Goal: Information Seeking & Learning: Learn about a topic

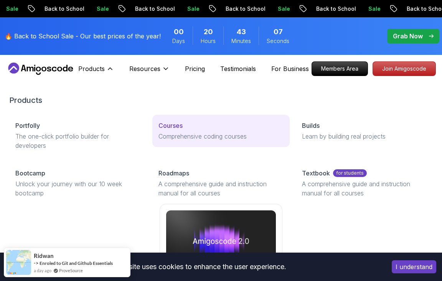
click at [203, 141] on p "Comprehensive coding courses" at bounding box center [221, 136] width 125 height 9
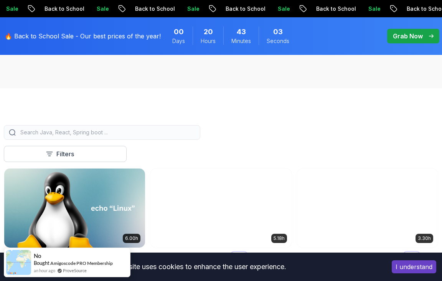
scroll to position [154, 0]
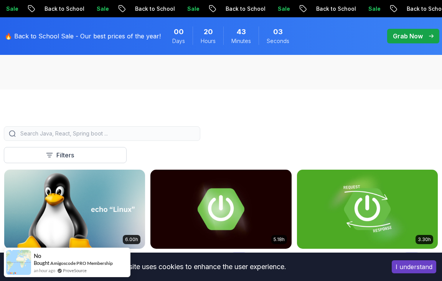
click at [103, 132] on input "search" at bounding box center [107, 134] width 177 height 8
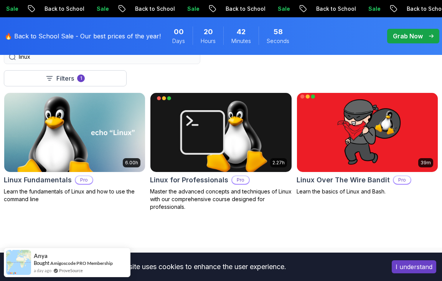
scroll to position [269, 0]
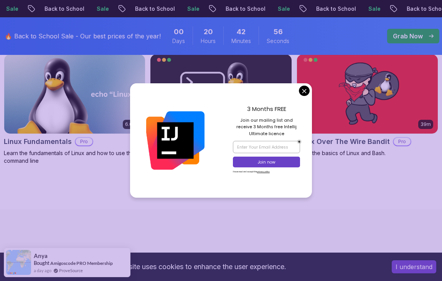
type input "linux"
drag, startPoint x: 302, startPoint y: 91, endPoint x: 279, endPoint y: 91, distance: 22.7
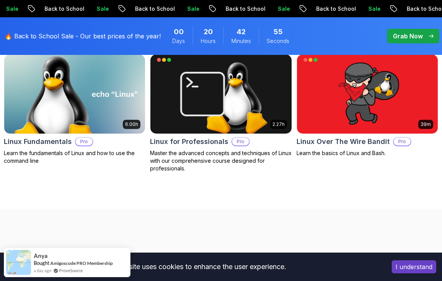
click at [74, 97] on img at bounding box center [75, 94] width 148 height 83
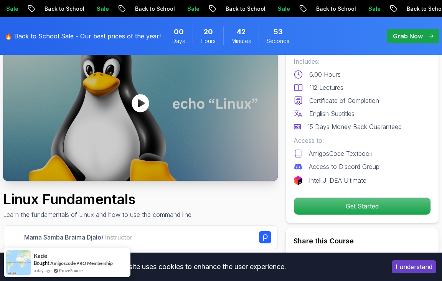
scroll to position [77, 0]
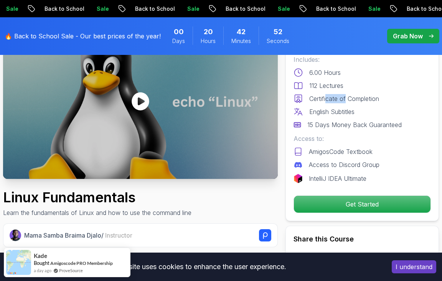
drag, startPoint x: 327, startPoint y: 100, endPoint x: 347, endPoint y: 97, distance: 20.3
click at [347, 97] on p "Certificate of Completion" at bounding box center [345, 98] width 70 height 9
click at [355, 97] on p "Certificate of Completion" at bounding box center [345, 98] width 70 height 9
drag, startPoint x: 323, startPoint y: 128, endPoint x: 352, endPoint y: 128, distance: 28.8
click at [352, 128] on p "15 Days Money Back Guaranteed" at bounding box center [355, 124] width 94 height 9
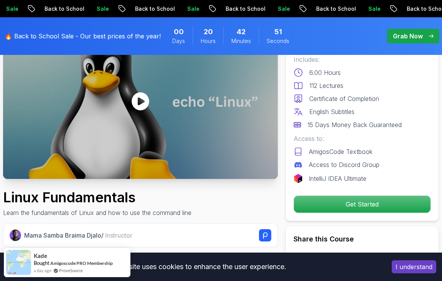
click at [362, 129] on p "15 Days Money Back Guaranteed" at bounding box center [355, 124] width 94 height 9
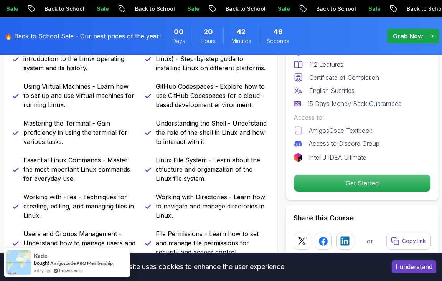
scroll to position [269, 0]
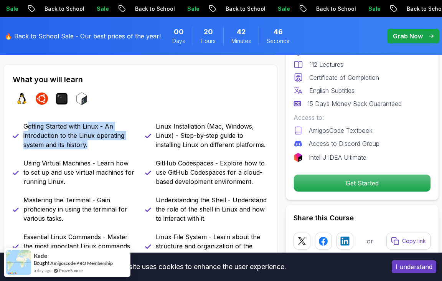
drag, startPoint x: 30, startPoint y: 129, endPoint x: 92, endPoint y: 148, distance: 64.6
click at [92, 148] on p "Getting Started with Linux - An introduction to the Linux operating system and …" at bounding box center [79, 136] width 113 height 28
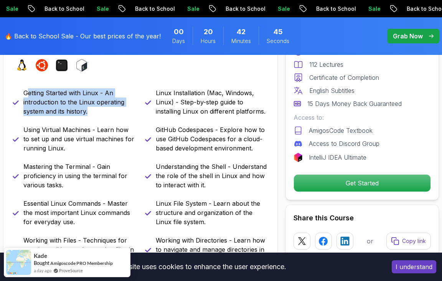
scroll to position [346, 0]
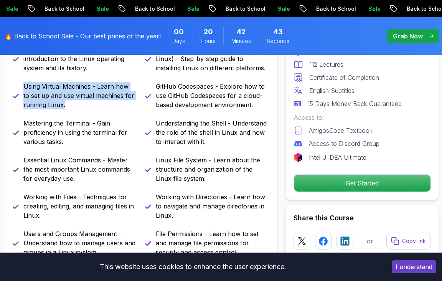
drag, startPoint x: 25, startPoint y: 91, endPoint x: 89, endPoint y: 110, distance: 67.3
click at [89, 110] on div "Getting Started with Linux - An introduction to the Linux operating system and …" at bounding box center [141, 151] width 256 height 212
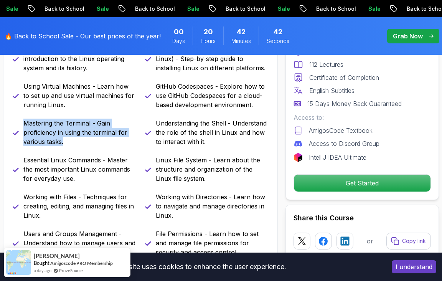
drag, startPoint x: 26, startPoint y: 119, endPoint x: 90, endPoint y: 143, distance: 68.2
click at [90, 143] on p "Mastering the Terminal - Gain proficiency in using the terminal for various tas…" at bounding box center [79, 133] width 113 height 28
drag, startPoint x: 74, startPoint y: 142, endPoint x: 31, endPoint y: 128, distance: 45.7
click at [31, 128] on p "Mastering the Terminal - Gain proficiency in using the terminal for various tas…" at bounding box center [79, 133] width 113 height 28
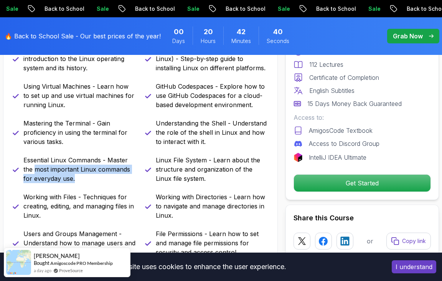
drag, startPoint x: 84, startPoint y: 179, endPoint x: 37, endPoint y: 166, distance: 48.5
click at [37, 166] on p "Essential Linux Commands - Master the most important Linux commands for everyda…" at bounding box center [79, 170] width 113 height 28
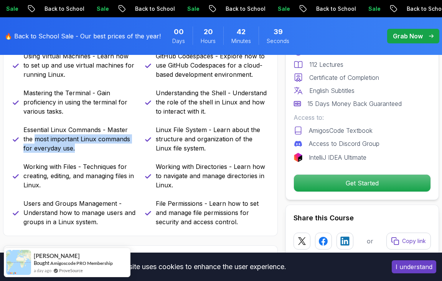
scroll to position [422, 0]
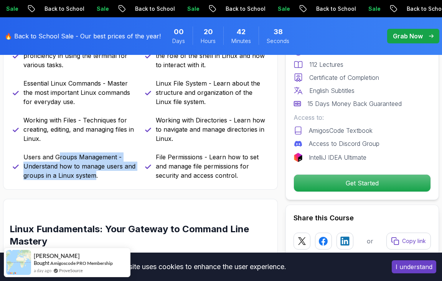
drag, startPoint x: 96, startPoint y: 176, endPoint x: 57, endPoint y: 155, distance: 44.2
click at [57, 155] on p "Users and Groups Management - Understand how to manage users and groups in a Li…" at bounding box center [79, 166] width 113 height 28
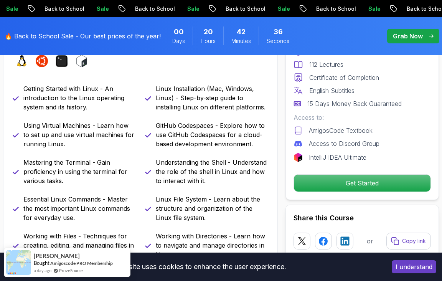
scroll to position [269, 0]
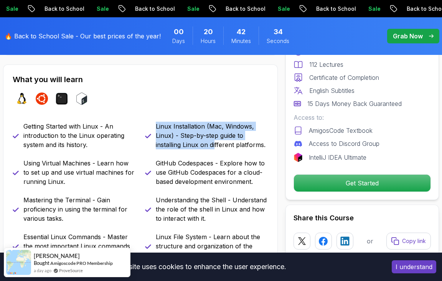
drag, startPoint x: 152, startPoint y: 124, endPoint x: 215, endPoint y: 140, distance: 64.3
click at [215, 140] on div "Linux Installation (Mac, Windows, Linux) - Step-by-step guide to installing Lin…" at bounding box center [206, 136] width 123 height 28
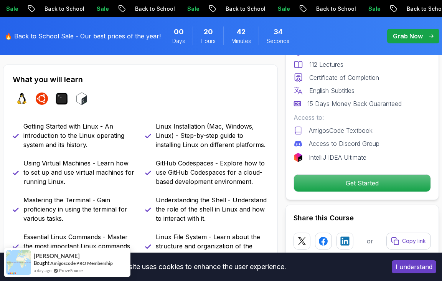
click at [223, 140] on p "Linux Installation (Mac, Windows, Linux) - Step-by-step guide to installing Lin…" at bounding box center [212, 136] width 113 height 28
drag, startPoint x: 188, startPoint y: 146, endPoint x: 218, endPoint y: 144, distance: 30.0
click at [218, 144] on p "Linux Installation (Mac, Windows, Linux) - Step-by-step guide to installing Lin…" at bounding box center [212, 136] width 113 height 28
click at [220, 144] on p "Linux Installation (Mac, Windows, Linux) - Step-by-step guide to installing Lin…" at bounding box center [212, 136] width 113 height 28
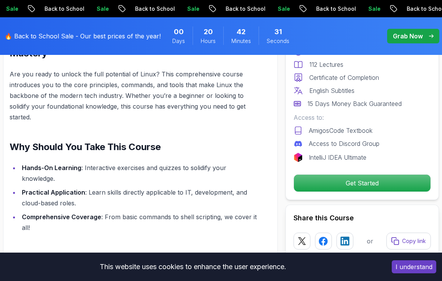
scroll to position [614, 0]
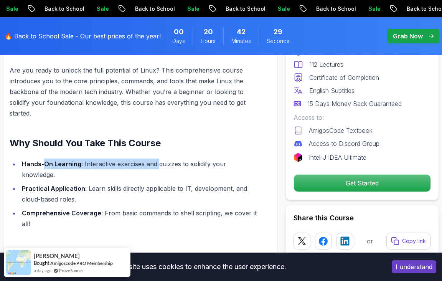
drag, startPoint x: 45, startPoint y: 164, endPoint x: 158, endPoint y: 164, distance: 113.3
click at [158, 164] on li "Hands-On Learning : Interactive exercises and quizzes to solidify your knowledg…" at bounding box center [140, 170] width 240 height 22
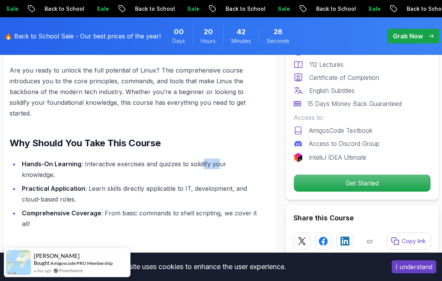
drag, startPoint x: 202, startPoint y: 166, endPoint x: 223, endPoint y: 166, distance: 20.7
click at [223, 166] on li "Hands-On Learning : Interactive exercises and quizzes to solidify your knowledg…" at bounding box center [140, 170] width 240 height 22
click at [225, 166] on li "Hands-On Learning : Interactive exercises and quizzes to solidify your knowledg…" at bounding box center [140, 170] width 240 height 22
drag, startPoint x: 58, startPoint y: 174, endPoint x: 144, endPoint y: 175, distance: 86.0
click at [131, 183] on li "Practical Application : Learn skills directly applicable to IT, development, an…" at bounding box center [140, 194] width 240 height 22
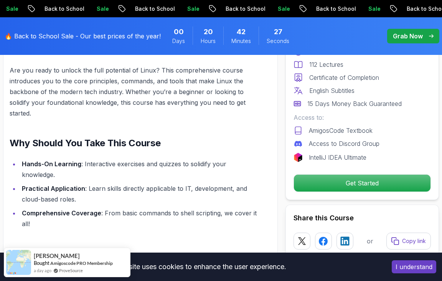
click at [144, 183] on li "Practical Application : Learn skills directly applicable to IT, development, an…" at bounding box center [140, 194] width 240 height 22
drag, startPoint x: 157, startPoint y: 176, endPoint x: 183, endPoint y: 176, distance: 25.7
click at [173, 183] on li "Practical Application : Learn skills directly applicable to IT, development, an…" at bounding box center [140, 194] width 240 height 22
click at [209, 183] on li "Practical Application : Learn skills directly applicable to IT, development, an…" at bounding box center [140, 194] width 240 height 22
click at [231, 183] on li "Practical Application : Learn skills directly applicable to IT, development, an…" at bounding box center [140, 194] width 240 height 22
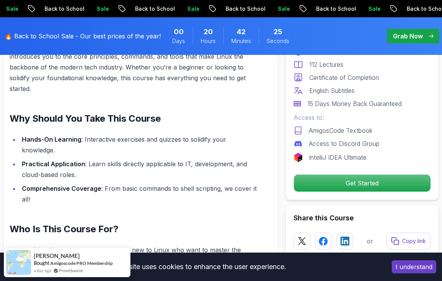
scroll to position [653, 0]
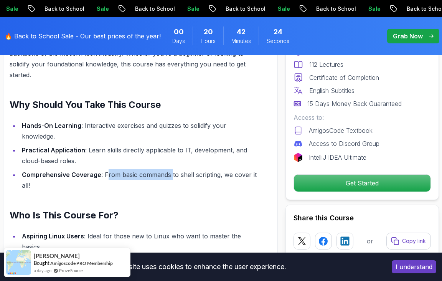
drag, startPoint x: 106, startPoint y: 167, endPoint x: 169, endPoint y: 167, distance: 63.7
click at [169, 169] on li "Comprehensive Coverage : From basic commands to shell scripting, we cover it al…" at bounding box center [140, 180] width 240 height 22
click at [176, 169] on li "Comprehensive Coverage : From basic commands to shell scripting, we cover it al…" at bounding box center [140, 180] width 240 height 22
click at [218, 169] on li "Comprehensive Coverage : From basic commands to shell scripting, we cover it al…" at bounding box center [140, 180] width 240 height 22
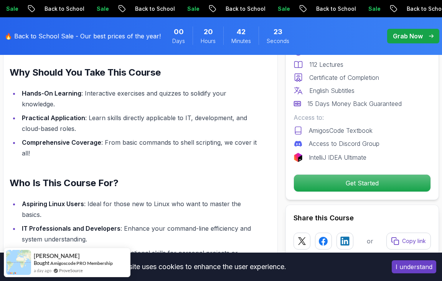
scroll to position [730, 0]
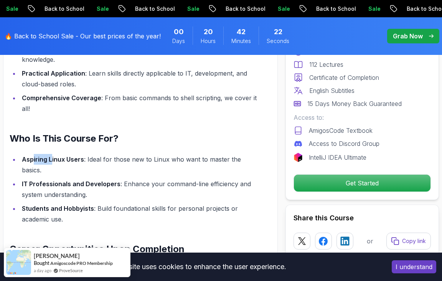
drag, startPoint x: 32, startPoint y: 149, endPoint x: 51, endPoint y: 149, distance: 19.6
click at [51, 156] on strong "Aspiring Linux Users" at bounding box center [53, 160] width 62 height 8
click at [57, 156] on strong "Aspiring Linux Users" at bounding box center [53, 160] width 62 height 8
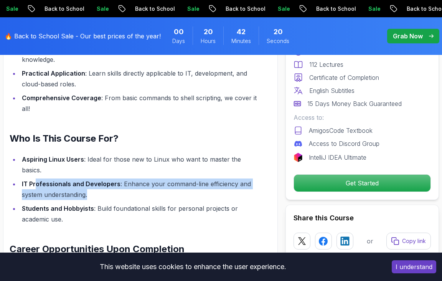
drag, startPoint x: 37, startPoint y: 164, endPoint x: 195, endPoint y: 169, distance: 157.9
click at [194, 179] on li "IT Professionals and Developers : Enhance your command-line efficiency and syst…" at bounding box center [140, 190] width 240 height 22
click at [195, 179] on li "IT Professionals and Developers : Enhance your command-line efficiency and syst…" at bounding box center [140, 190] width 240 height 22
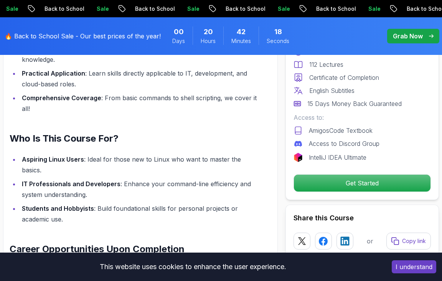
click at [62, 205] on strong "Students and Hobbyists" at bounding box center [58, 209] width 72 height 8
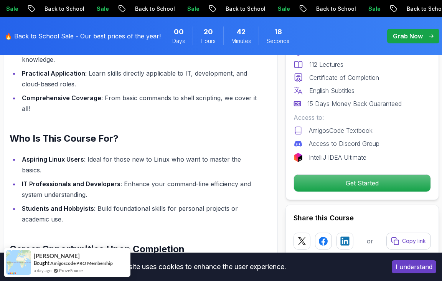
click at [173, 203] on li "Students and Hobbyists : Build foundational skills for personal projects or aca…" at bounding box center [140, 214] width 240 height 22
click at [211, 203] on li "Students and Hobbyists : Build foundational skills for personal projects or aca…" at bounding box center [140, 214] width 240 height 22
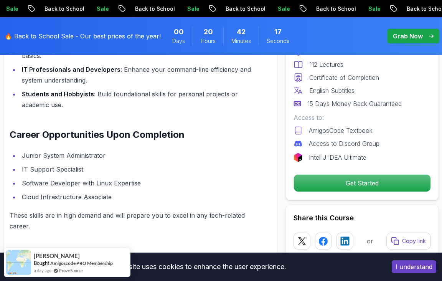
scroll to position [845, 0]
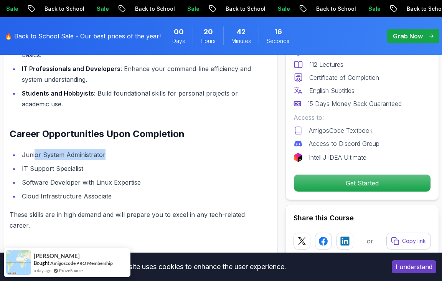
drag, startPoint x: 35, startPoint y: 135, endPoint x: 132, endPoint y: 136, distance: 97.2
click at [131, 149] on li "Junior System Administrator" at bounding box center [140, 154] width 240 height 11
click at [133, 149] on li "Junior System Administrator" at bounding box center [140, 154] width 240 height 11
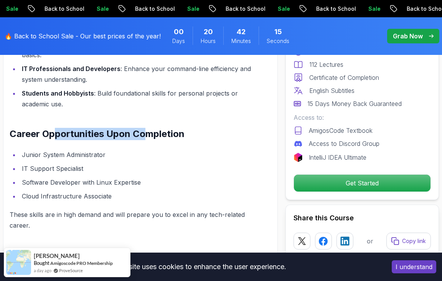
drag, startPoint x: 52, startPoint y: 116, endPoint x: 148, endPoint y: 118, distance: 95.6
click at [148, 128] on h2 "Career Opportunities Upon Completion" at bounding box center [135, 134] width 250 height 12
drag, startPoint x: 136, startPoint y: 142, endPoint x: 119, endPoint y: 148, distance: 18.1
click at [135, 163] on li "IT Support Specialist" at bounding box center [140, 168] width 240 height 11
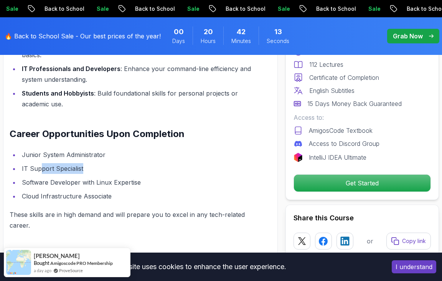
drag, startPoint x: 42, startPoint y: 149, endPoint x: 103, endPoint y: 148, distance: 60.7
click at [103, 163] on li "IT Support Specialist" at bounding box center [140, 168] width 240 height 11
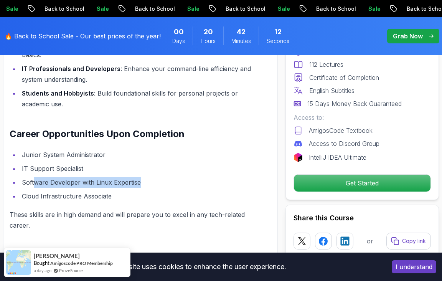
drag, startPoint x: 35, startPoint y: 157, endPoint x: 179, endPoint y: 158, distance: 143.2
click at [179, 177] on li "Software Developer with Linux Expertise" at bounding box center [140, 182] width 240 height 11
drag, startPoint x: 134, startPoint y: 173, endPoint x: 78, endPoint y: 141, distance: 64.5
click at [78, 149] on ul "Junior System Administrator IT Support Specialist Software Developer with Linux…" at bounding box center [135, 175] width 250 height 52
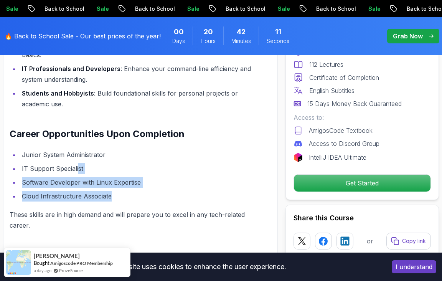
click at [79, 149] on ul "Junior System Administrator IT Support Specialist Software Developer with Linux…" at bounding box center [135, 175] width 250 height 52
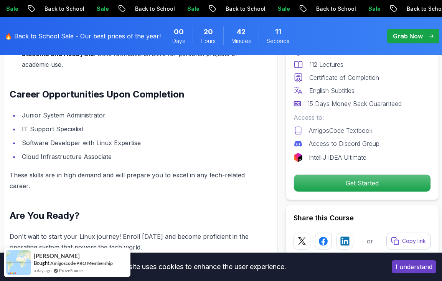
scroll to position [922, 0]
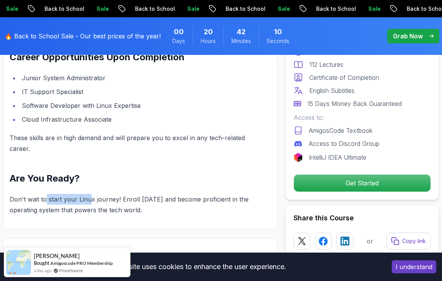
drag, startPoint x: 46, startPoint y: 170, endPoint x: 96, endPoint y: 173, distance: 50.0
click at [140, 194] on p "Don't wait to start your Linux journey! Enroll [DATE] and become proficient in …" at bounding box center [135, 205] width 250 height 22
click at [142, 194] on p "Don't wait to start your Linux journey! Enroll [DATE] and become proficient in …" at bounding box center [135, 205] width 250 height 22
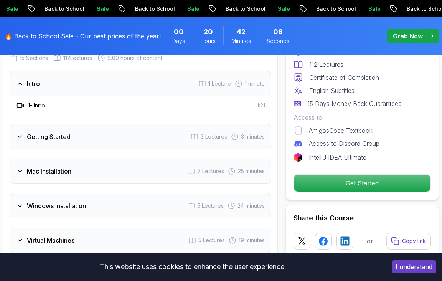
scroll to position [1152, 0]
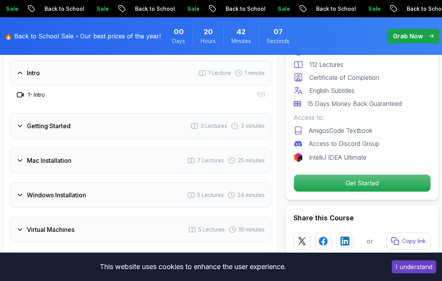
click at [22, 113] on div "Getting Started 3 Lectures 3 minutes" at bounding box center [141, 125] width 262 height 25
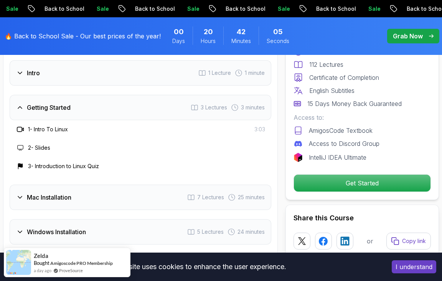
click at [54, 193] on h3 "Mac Installation" at bounding box center [49, 197] width 45 height 9
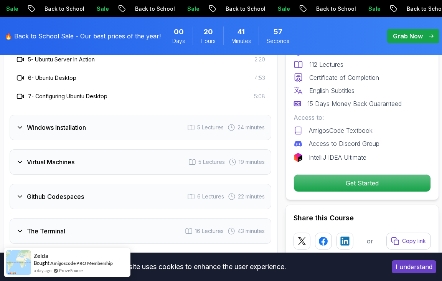
scroll to position [1382, 0]
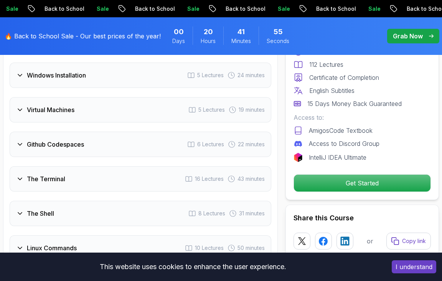
click at [63, 105] on h3 "Virtual Machines" at bounding box center [51, 109] width 48 height 9
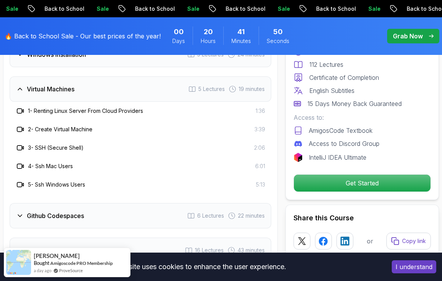
scroll to position [1267, 0]
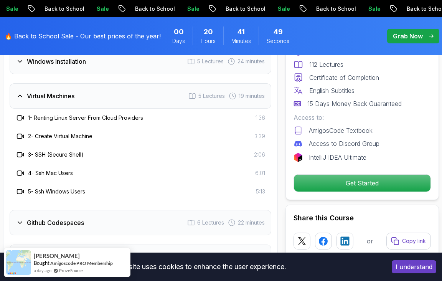
click at [62, 218] on h3 "Github Codespaces" at bounding box center [55, 222] width 57 height 9
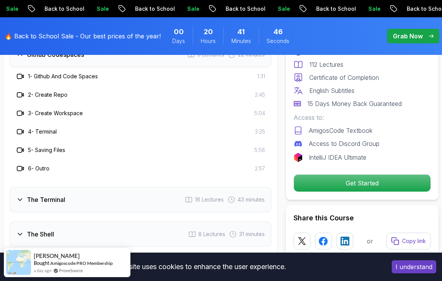
scroll to position [1344, 0]
click at [55, 194] on h3 "The Terminal" at bounding box center [46, 198] width 38 height 9
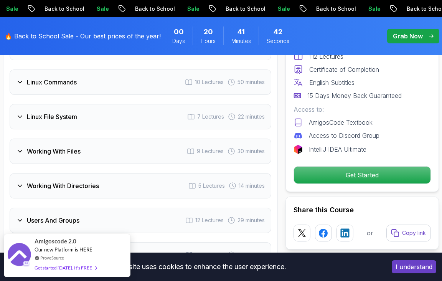
scroll to position [1728, 0]
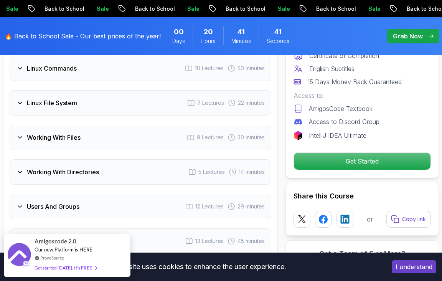
click at [65, 98] on h3 "Linux File System" at bounding box center [52, 102] width 50 height 9
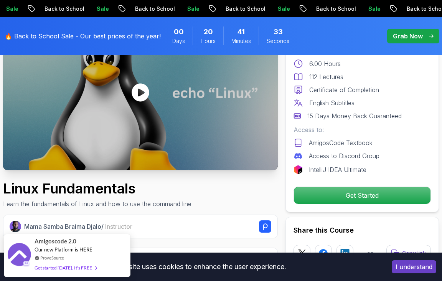
scroll to position [0, 0]
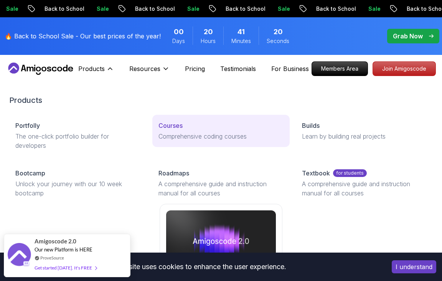
click at [195, 132] on p "Comprehensive coding courses" at bounding box center [221, 136] width 125 height 9
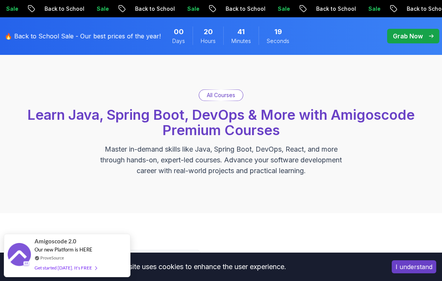
scroll to position [115, 0]
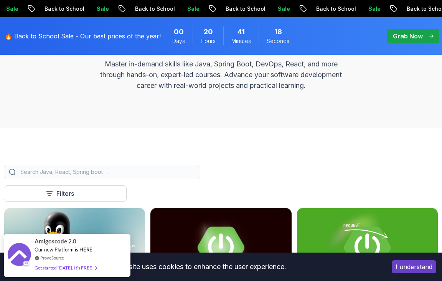
click at [109, 171] on input "search" at bounding box center [107, 172] width 177 height 8
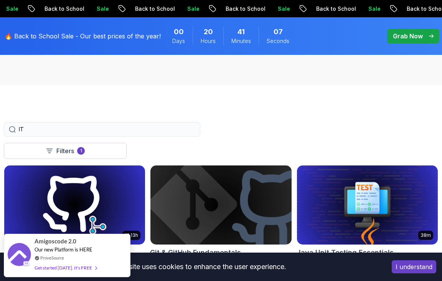
scroll to position [154, 0]
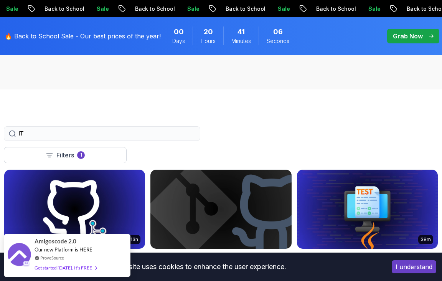
drag, startPoint x: 38, startPoint y: 134, endPoint x: -4, endPoint y: 129, distance: 42.6
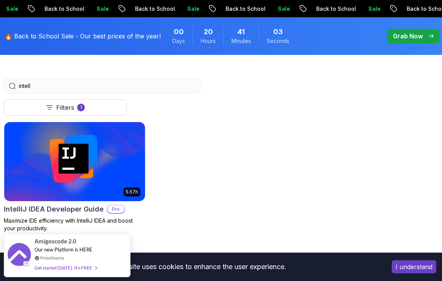
scroll to position [269, 0]
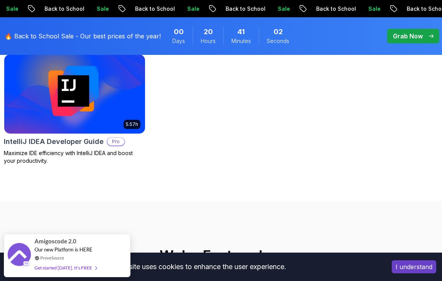
type input "intell"
click at [93, 113] on img at bounding box center [75, 94] width 148 height 83
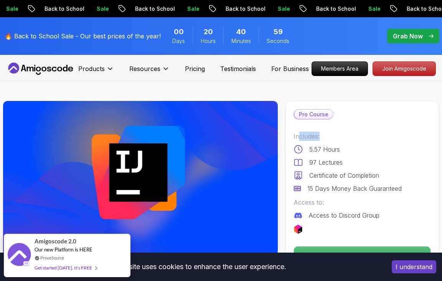
drag, startPoint x: 300, startPoint y: 130, endPoint x: 356, endPoint y: 134, distance: 55.8
click at [356, 134] on div "Pro Course Includes: 5.57 Hours 97 Lectures Certificate of Completion 15 Days M…" at bounding box center [363, 186] width 154 height 171
click at [357, 135] on p "Includes:" at bounding box center [362, 136] width 137 height 9
drag, startPoint x: 315, startPoint y: 162, endPoint x: 351, endPoint y: 162, distance: 36.1
click at [351, 162] on div "97 Lectures" at bounding box center [362, 162] width 137 height 9
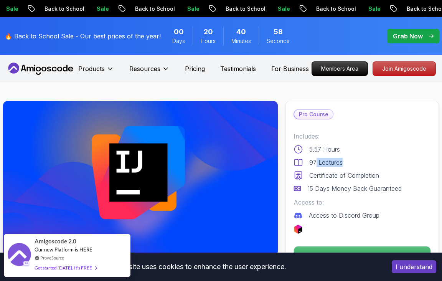
click at [351, 162] on div "97 Lectures" at bounding box center [362, 162] width 137 height 9
drag, startPoint x: 324, startPoint y: 179, endPoint x: 349, endPoint y: 178, distance: 25.0
click at [349, 178] on p "Certificate of Completion" at bounding box center [345, 175] width 70 height 9
click at [350, 178] on p "Certificate of Completion" at bounding box center [345, 175] width 70 height 9
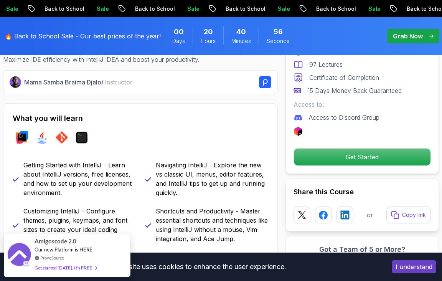
scroll to position [230, 0]
drag, startPoint x: 38, startPoint y: 166, endPoint x: 87, endPoint y: 166, distance: 48.8
click at [87, 166] on p "Getting Started with IntelliJ - Learn about IntelliJ versions, free licenses, a…" at bounding box center [79, 178] width 113 height 37
drag, startPoint x: 35, startPoint y: 175, endPoint x: 105, endPoint y: 175, distance: 70.3
click at [103, 175] on p "Getting Started with IntelliJ - Learn about IntelliJ versions, free licenses, a…" at bounding box center [79, 178] width 113 height 37
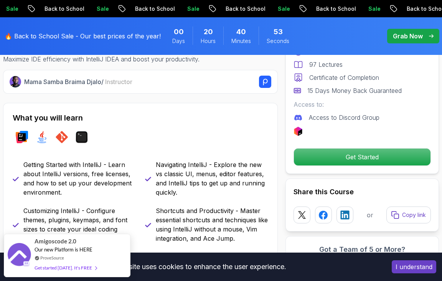
click at [106, 175] on p "Getting Started with IntelliJ - Learn about IntelliJ versions, free licenses, a…" at bounding box center [79, 178] width 113 height 37
drag, startPoint x: 34, startPoint y: 184, endPoint x: 108, endPoint y: 183, distance: 74.1
click at [105, 183] on p "Getting Started with IntelliJ - Learn about IntelliJ versions, free licenses, a…" at bounding box center [79, 178] width 113 height 37
click at [108, 183] on p "Getting Started with IntelliJ - Learn about IntelliJ versions, free licenses, a…" at bounding box center [79, 178] width 113 height 37
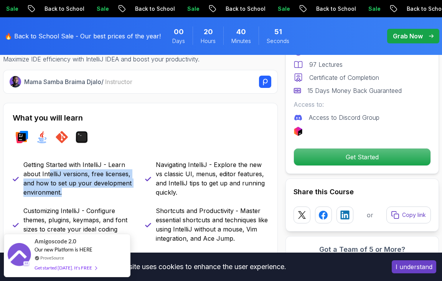
drag, startPoint x: 71, startPoint y: 193, endPoint x: 50, endPoint y: 178, distance: 25.0
click at [50, 178] on p "Getting Started with IntelliJ - Learn about IntelliJ versions, free licenses, a…" at bounding box center [79, 178] width 113 height 37
click at [79, 183] on p "Getting Started with IntelliJ - Learn about IntelliJ versions, free licenses, a…" at bounding box center [79, 178] width 113 height 37
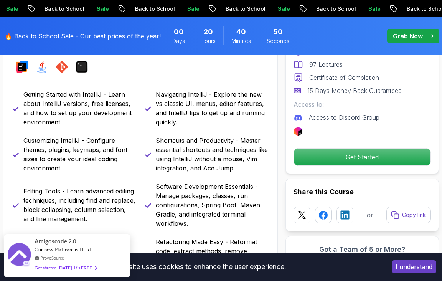
scroll to position [307, 0]
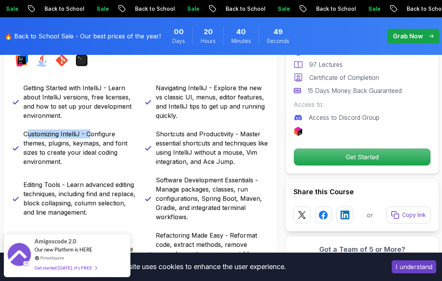
drag, startPoint x: 27, startPoint y: 135, endPoint x: 92, endPoint y: 134, distance: 65.3
click at [92, 134] on p "Customizing IntelliJ - Configure themes, plugins, keymaps, and font sizes to cr…" at bounding box center [79, 147] width 113 height 37
click at [94, 134] on p "Customizing IntelliJ - Configure themes, plugins, keymaps, and font sizes to cr…" at bounding box center [79, 147] width 113 height 37
drag, startPoint x: 40, startPoint y: 147, endPoint x: 83, endPoint y: 147, distance: 43.0
click at [83, 147] on p "Customizing IntelliJ - Configure themes, plugins, keymaps, and font sizes to cr…" at bounding box center [79, 147] width 113 height 37
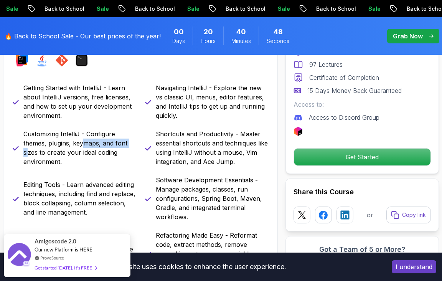
click at [83, 147] on p "Customizing IntelliJ - Configure themes, plugins, keymaps, and font sizes to cr…" at bounding box center [79, 147] width 113 height 37
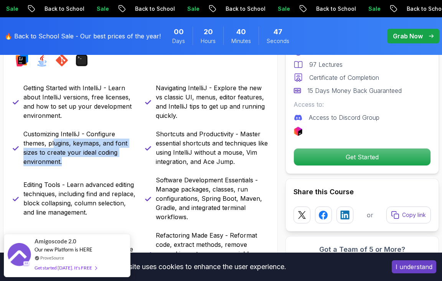
drag, startPoint x: 78, startPoint y: 162, endPoint x: 54, endPoint y: 139, distance: 32.9
click at [54, 139] on p "Customizing IntelliJ - Configure themes, plugins, keymaps, and font sizes to cr…" at bounding box center [79, 147] width 113 height 37
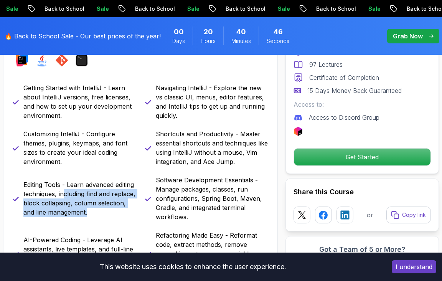
drag, startPoint x: 95, startPoint y: 208, endPoint x: 63, endPoint y: 190, distance: 36.8
click at [63, 190] on p "Editing Tools - Learn advanced editing techniques, including find and replace, …" at bounding box center [79, 198] width 113 height 37
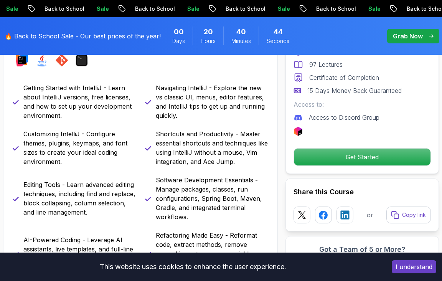
click at [195, 147] on p "Shortcuts and Productivity - Master essential shortcuts and techniques like usi…" at bounding box center [212, 147] width 113 height 37
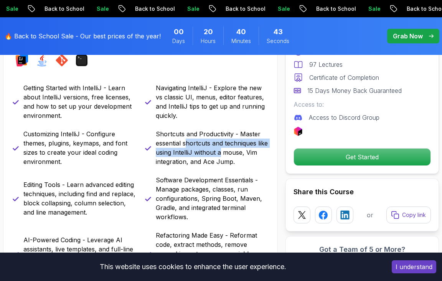
drag, startPoint x: 189, startPoint y: 147, endPoint x: 231, endPoint y: 148, distance: 41.9
click at [231, 148] on p "Shortcuts and Productivity - Master essential shortcuts and techniques like usi…" at bounding box center [212, 147] width 113 height 37
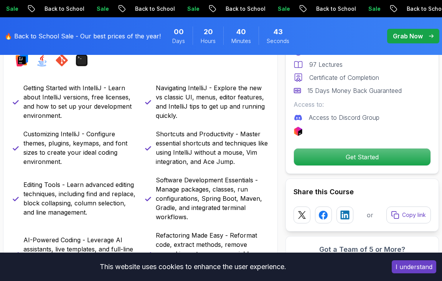
click at [225, 159] on p "Shortcuts and Productivity - Master essential shortcuts and techniques like usi…" at bounding box center [212, 147] width 113 height 37
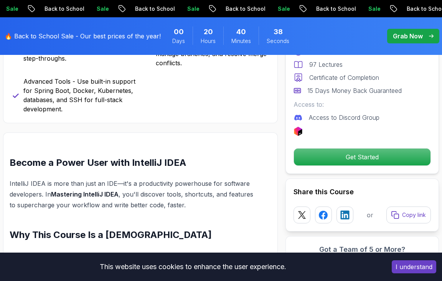
scroll to position [614, 0]
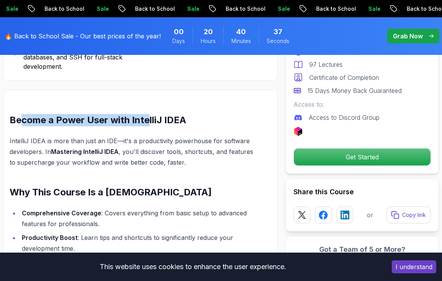
drag, startPoint x: 67, startPoint y: 124, endPoint x: 150, endPoint y: 124, distance: 83.3
click at [150, 124] on h2 "Become a Power User with IntelliJ IDEA" at bounding box center [135, 120] width 250 height 12
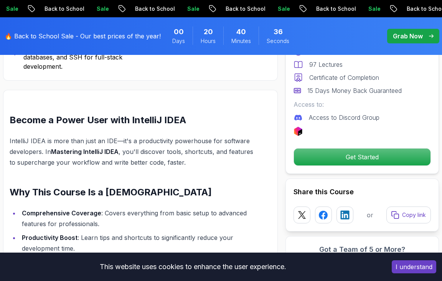
click at [152, 124] on h2 "Become a Power User with IntelliJ IDEA" at bounding box center [135, 120] width 250 height 12
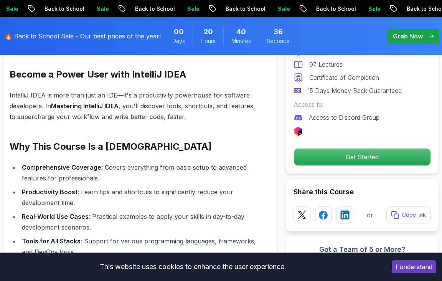
scroll to position [730, 0]
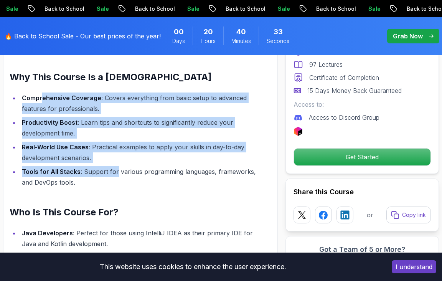
drag, startPoint x: 42, startPoint y: 96, endPoint x: 114, endPoint y: 174, distance: 106.0
click at [114, 174] on ul "Comprehensive Coverage : Covers everything from basic setup to advanced feature…" at bounding box center [135, 140] width 250 height 95
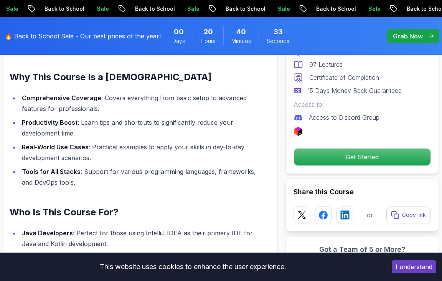
click at [113, 182] on li "Tools for All Stacks : Support for various programming languages, frameworks, a…" at bounding box center [140, 177] width 240 height 22
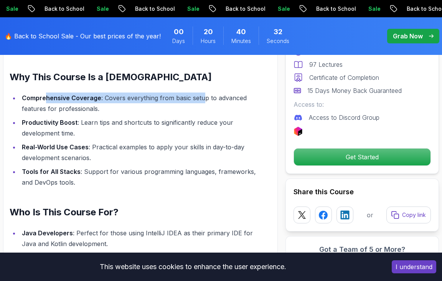
drag, startPoint x: 44, startPoint y: 97, endPoint x: 208, endPoint y: 96, distance: 164.0
click at [205, 96] on li "Comprehensive Coverage : Covers everything from basic setup to advanced feature…" at bounding box center [140, 104] width 240 height 22
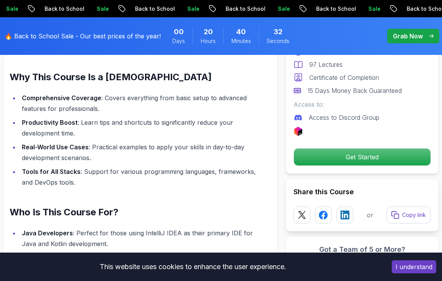
click at [208, 96] on li "Comprehensive Coverage : Covers everything from basic setup to advanced feature…" at bounding box center [140, 104] width 240 height 22
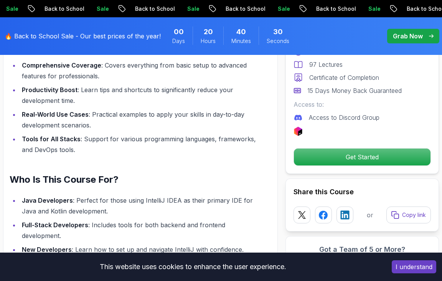
scroll to position [806, 0]
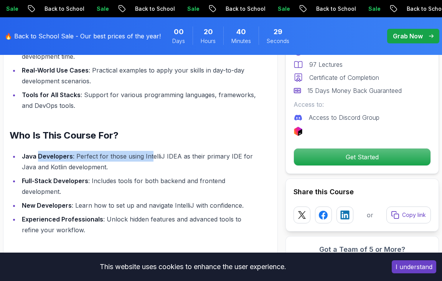
drag, startPoint x: 40, startPoint y: 152, endPoint x: 150, endPoint y: 154, distance: 110.6
click at [150, 154] on li "Java Developers : Perfect for those using IntelliJ IDEA as their primary IDE fo…" at bounding box center [140, 162] width 240 height 22
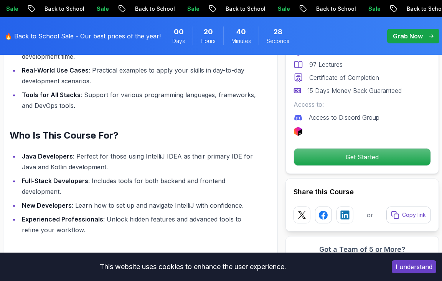
click at [160, 155] on li "Java Developers : Perfect for those using IntelliJ IDEA as their primary IDE fo…" at bounding box center [140, 162] width 240 height 22
click at [209, 156] on li "Java Developers : Perfect for those using IntelliJ IDEA as their primary IDE fo…" at bounding box center [140, 162] width 240 height 22
drag, startPoint x: 37, startPoint y: 170, endPoint x: 76, endPoint y: 169, distance: 38.8
click at [70, 169] on li "Java Developers : Perfect for those using IntelliJ IDEA as their primary IDE fo…" at bounding box center [140, 162] width 240 height 22
click at [81, 169] on li "Java Developers : Perfect for those using IntelliJ IDEA as their primary IDE fo…" at bounding box center [140, 162] width 240 height 22
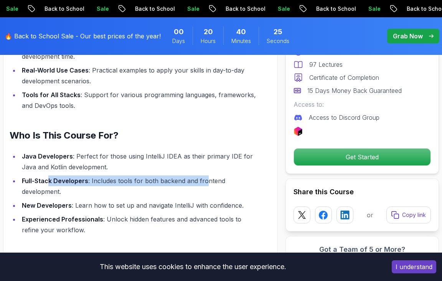
drag, startPoint x: 50, startPoint y: 177, endPoint x: 217, endPoint y: 179, distance: 166.7
click at [214, 179] on li "Full-Stack Developers : Includes tools for both backend and frontend developmen…" at bounding box center [140, 186] width 240 height 22
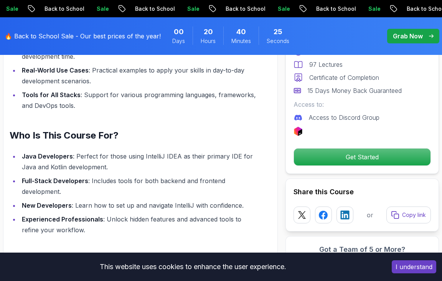
click at [217, 179] on li "Full-Stack Developers : Includes tools for both backend and frontend developmen…" at bounding box center [140, 186] width 240 height 22
drag, startPoint x: 37, startPoint y: 205, endPoint x: 148, endPoint y: 204, distance: 111.0
click at [148, 204] on li "New Developers : Learn how to set up and navigate IntelliJ with confidence." at bounding box center [140, 205] width 240 height 11
drag, startPoint x: 187, startPoint y: 205, endPoint x: 227, endPoint y: 205, distance: 39.6
click at [226, 205] on li "New Developers : Learn how to set up and navigate IntelliJ with confidence." at bounding box center [140, 205] width 240 height 11
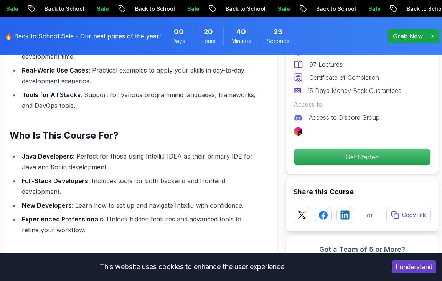
click at [243, 205] on li "New Developers : Learn how to set up and navigate IntelliJ with confidence." at bounding box center [140, 205] width 240 height 11
drag, startPoint x: 82, startPoint y: 222, endPoint x: 193, endPoint y: 218, distance: 111.0
click at [183, 218] on li "Experienced Professionals : Unlock hidden features and advanced tools to refine…" at bounding box center [140, 225] width 240 height 22
click at [193, 218] on li "Experienced Professionals : Unlock hidden features and advanced tools to refine…" at bounding box center [140, 225] width 240 height 22
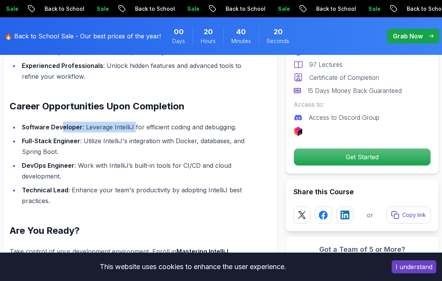
drag, startPoint x: 63, startPoint y: 116, endPoint x: 141, endPoint y: 115, distance: 78.0
click at [137, 115] on div "Become a Power User with IntelliJ IDEA IntelliJ IDEA is more than just an IDE—i…" at bounding box center [135, 17] width 250 height 499
click at [141, 115] on div "Become a Power User with IntelliJ IDEA IntelliJ IDEA is more than just an IDE—i…" at bounding box center [135, 17] width 250 height 499
drag, startPoint x: 75, startPoint y: 158, endPoint x: 150, endPoint y: 159, distance: 74.9
click at [82, 158] on ul "Software Developer : Leverage IntelliJ for efficient coding and debugging. Full…" at bounding box center [135, 164] width 250 height 84
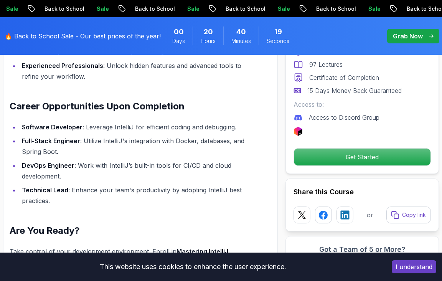
click at [151, 159] on ul "Software Developer : Leverage IntelliJ for efficient coding and debugging. Full…" at bounding box center [135, 164] width 250 height 84
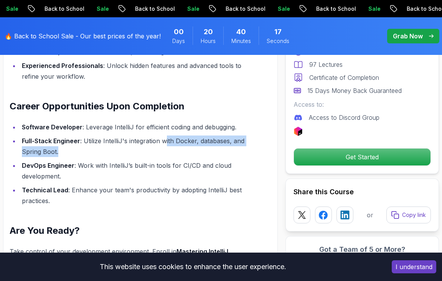
drag, startPoint x: 95, startPoint y: 147, endPoint x: 191, endPoint y: 143, distance: 95.7
click at [177, 142] on li "Full-Stack Engineer : Utilize IntelliJ's integration with Docker, databases, an…" at bounding box center [140, 147] width 240 height 22
click at [191, 143] on li "Full-Stack Engineer : Utilize IntelliJ's integration with Docker, databases, an…" at bounding box center [140, 147] width 240 height 22
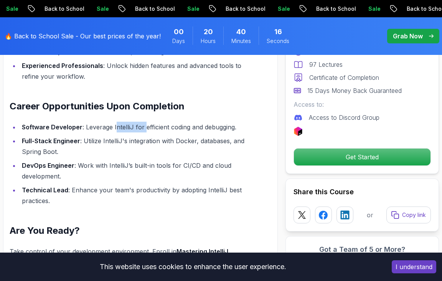
drag, startPoint x: 115, startPoint y: 131, endPoint x: 168, endPoint y: 124, distance: 53.4
click at [159, 124] on li "Software Developer : Leverage IntelliJ for efficient coding and debugging." at bounding box center [140, 127] width 240 height 11
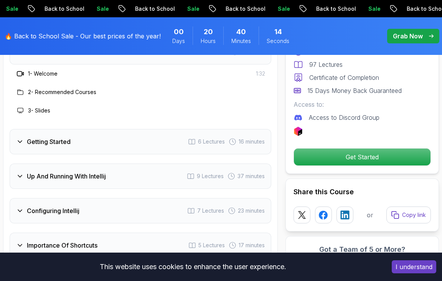
scroll to position [1267, 0]
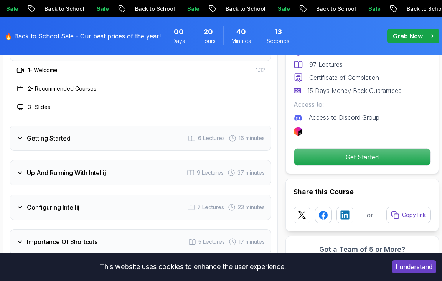
click at [30, 140] on h3 "Getting Started" at bounding box center [49, 138] width 44 height 9
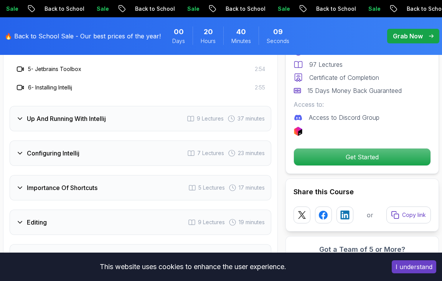
scroll to position [1382, 0]
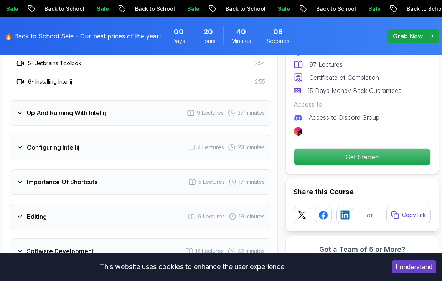
click at [66, 113] on h3 "Up And Running With Intellij" at bounding box center [66, 112] width 79 height 9
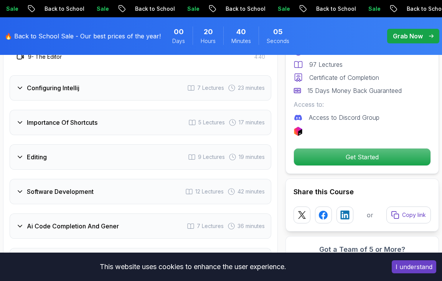
scroll to position [1498, 0]
click at [64, 120] on h3 "Importance Of Shortcuts" at bounding box center [62, 122] width 71 height 9
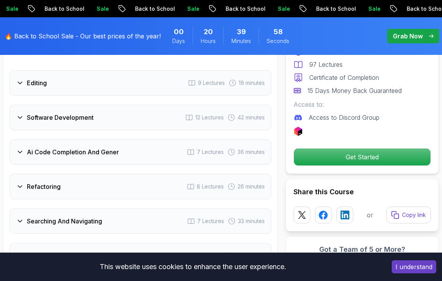
click at [43, 83] on h3 "Editing" at bounding box center [37, 82] width 20 height 9
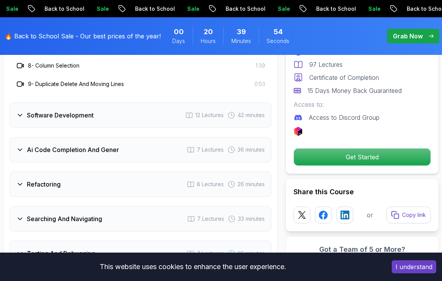
scroll to position [1574, 0]
click at [59, 111] on h3 "Software Development" at bounding box center [60, 114] width 67 height 9
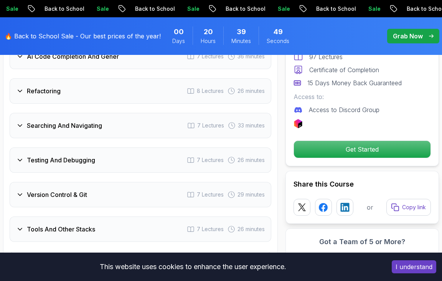
scroll to position [1766, 0]
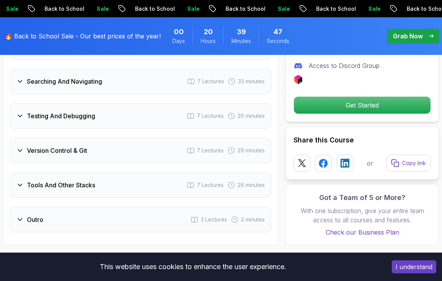
click at [68, 151] on h3 "Version Control & Git" at bounding box center [57, 150] width 60 height 9
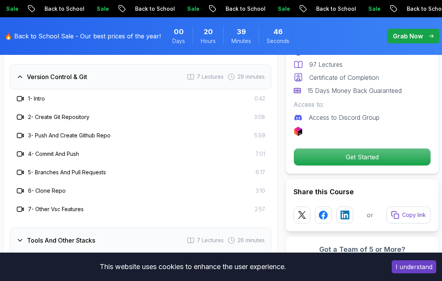
scroll to position [1622, 0]
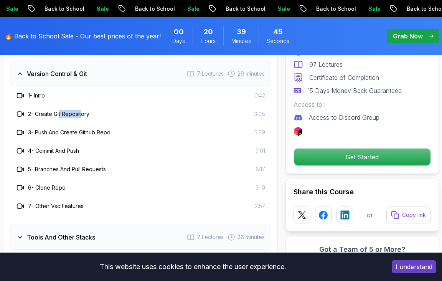
drag, startPoint x: 60, startPoint y: 114, endPoint x: 83, endPoint y: 114, distance: 22.7
click at [83, 114] on h3 "2 - Create Git Repository" at bounding box center [58, 114] width 61 height 8
drag, startPoint x: 54, startPoint y: 134, endPoint x: 78, endPoint y: 134, distance: 24.2
click at [78, 134] on h3 "3 - Push And Create Github Repo" at bounding box center [69, 133] width 83 height 8
drag, startPoint x: 60, startPoint y: 166, endPoint x: 93, endPoint y: 167, distance: 33.4
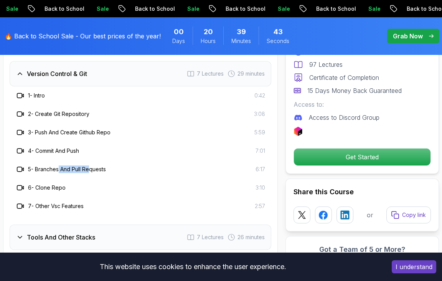
click at [93, 167] on h3 "5 - Branches And Pull Requests" at bounding box center [67, 170] width 78 height 8
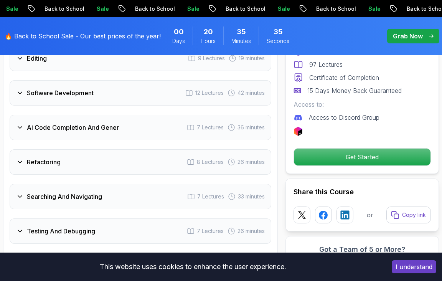
scroll to position [1315, 0]
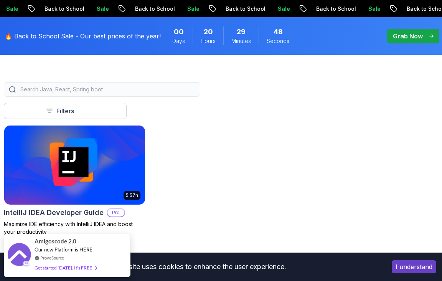
scroll to position [197, 0]
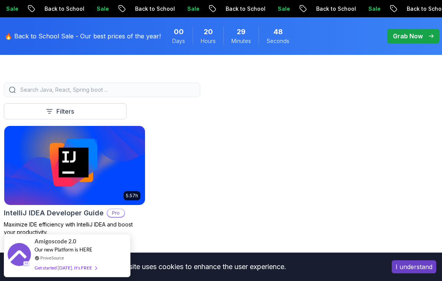
click at [99, 86] on input "search" at bounding box center [107, 90] width 177 height 8
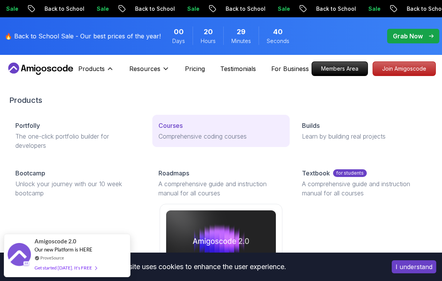
click at [191, 133] on p "Comprehensive coding courses" at bounding box center [221, 136] width 125 height 9
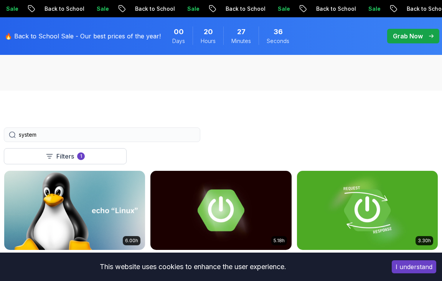
scroll to position [192, 0]
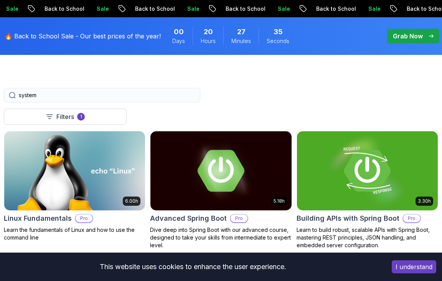
drag, startPoint x: 43, startPoint y: 93, endPoint x: 2, endPoint y: 93, distance: 40.7
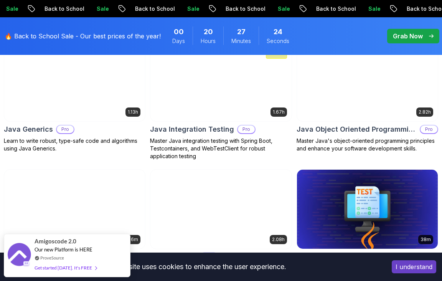
scroll to position [538, 0]
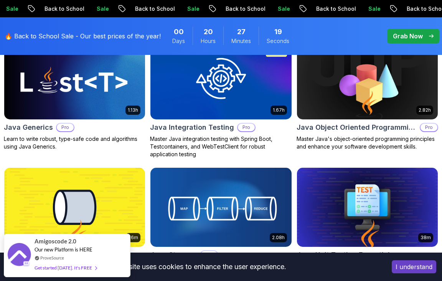
type input "java"
click at [79, 105] on img at bounding box center [75, 79] width 148 height 83
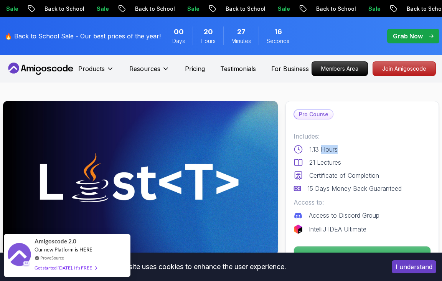
drag, startPoint x: 321, startPoint y: 151, endPoint x: 353, endPoint y: 150, distance: 31.5
click at [353, 150] on div "1.13 Hours" at bounding box center [362, 149] width 137 height 9
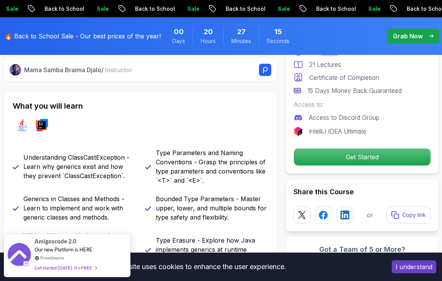
scroll to position [307, 0]
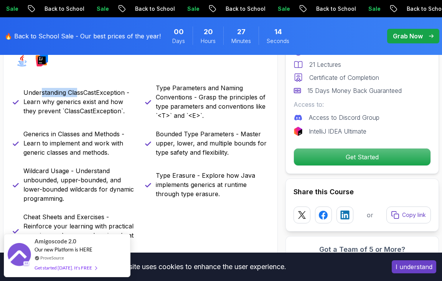
drag, startPoint x: 42, startPoint y: 93, endPoint x: 78, endPoint y: 91, distance: 36.1
click at [78, 91] on p "Understanding ClassCastException - Learn why generics exist and how they preven…" at bounding box center [79, 102] width 113 height 28
drag, startPoint x: 63, startPoint y: 104, endPoint x: 114, endPoint y: 104, distance: 51.5
click at [114, 104] on p "Understanding ClassCastException - Learn why generics exist and how they preven…" at bounding box center [79, 102] width 113 height 28
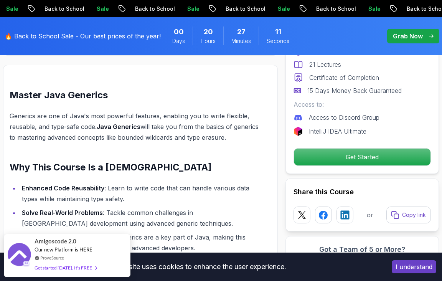
scroll to position [576, 0]
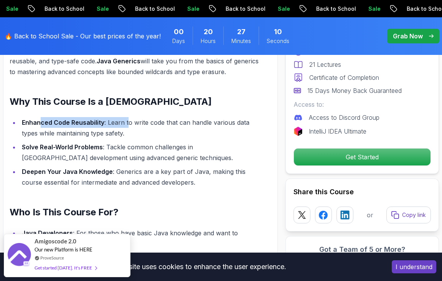
drag, startPoint x: 40, startPoint y: 121, endPoint x: 131, endPoint y: 122, distance: 91.8
click at [131, 122] on li "Enhanced Code Reusability : Learn to write code that can handle various data ty…" at bounding box center [140, 128] width 240 height 22
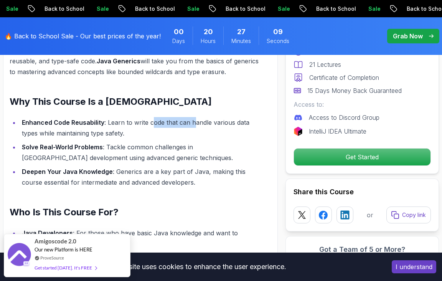
drag, startPoint x: 152, startPoint y: 123, endPoint x: 193, endPoint y: 124, distance: 40.3
click at [193, 124] on li "Enhanced Code Reusability : Learn to write code that can handle various data ty…" at bounding box center [140, 128] width 240 height 22
click at [199, 124] on li "Enhanced Code Reusability : Learn to write code that can handle various data ty…" at bounding box center [140, 128] width 240 height 22
click at [235, 124] on li "Enhanced Code Reusability : Learn to write code that can handle various data ty…" at bounding box center [140, 128] width 240 height 22
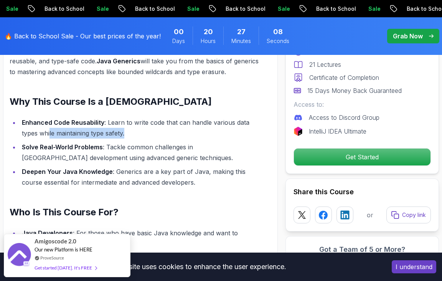
drag, startPoint x: 50, startPoint y: 137, endPoint x: 135, endPoint y: 136, distance: 84.5
click at [135, 136] on li "Enhanced Code Reusability : Learn to write code that can handle various data ty…" at bounding box center [140, 128] width 240 height 22
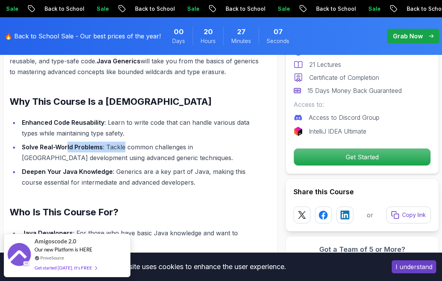
drag, startPoint x: 68, startPoint y: 144, endPoint x: 123, endPoint y: 146, distance: 55.3
click at [123, 146] on li "Solve Real-World Problems : Tackle common challenges in [GEOGRAPHIC_DATA] devel…" at bounding box center [140, 153] width 240 height 22
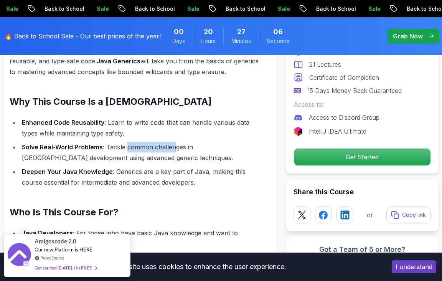
drag, startPoint x: 127, startPoint y: 146, endPoint x: 181, endPoint y: 146, distance: 53.8
click at [179, 146] on li "Solve Real-World Problems : Tackle common challenges in [GEOGRAPHIC_DATA] devel…" at bounding box center [140, 153] width 240 height 22
click at [181, 146] on li "Solve Real-World Problems : Tackle common challenges in [GEOGRAPHIC_DATA] devel…" at bounding box center [140, 153] width 240 height 22
drag, startPoint x: 91, startPoint y: 153, endPoint x: 149, endPoint y: 154, distance: 58.0
click at [118, 153] on li "Solve Real-World Problems : Tackle common challenges in [GEOGRAPHIC_DATA] devel…" at bounding box center [140, 153] width 240 height 22
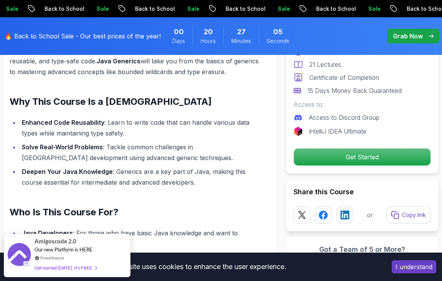
click at [149, 154] on li "Solve Real-World Problems : Tackle common challenges in [GEOGRAPHIC_DATA] devel…" at bounding box center [140, 153] width 240 height 22
click at [120, 171] on li "Deepen Your Java Knowledge : Generics are a key part of Java, making this cours…" at bounding box center [140, 177] width 240 height 22
drag, startPoint x: 180, startPoint y: 171, endPoint x: 193, endPoint y: 172, distance: 13.1
click at [187, 172] on li "Deepen Your Java Knowledge : Generics are a key part of Java, making this cours…" at bounding box center [140, 177] width 240 height 22
click at [193, 172] on li "Deepen Your Java Knowledge : Generics are a key part of Java, making this cours…" at bounding box center [140, 177] width 240 height 22
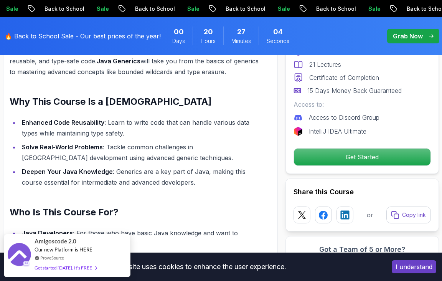
scroll to position [653, 0]
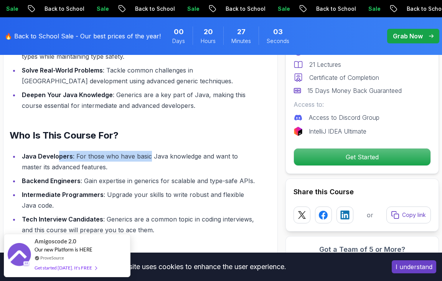
drag, startPoint x: 58, startPoint y: 157, endPoint x: 154, endPoint y: 159, distance: 96.0
click at [151, 159] on li "Java Developers : For those who have basic Java knowledge and want to master it…" at bounding box center [140, 162] width 240 height 22
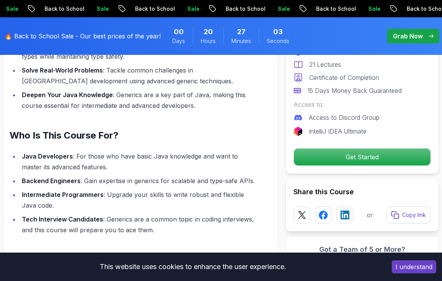
click at [154, 159] on li "Java Developers : For those who have basic Java knowledge and want to master it…" at bounding box center [140, 162] width 240 height 22
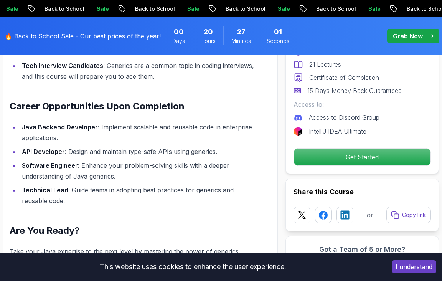
drag, startPoint x: 42, startPoint y: 151, endPoint x: 104, endPoint y: 151, distance: 61.8
click at [70, 151] on li "API Developer : Design and maintain type-safe APIs using generics." at bounding box center [140, 151] width 240 height 11
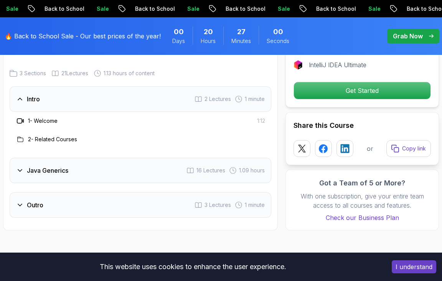
scroll to position [1114, 0]
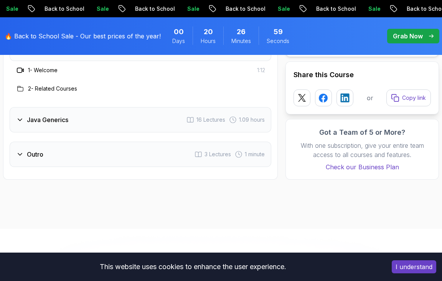
click at [37, 123] on h3 "Java Generics" at bounding box center [47, 119] width 41 height 9
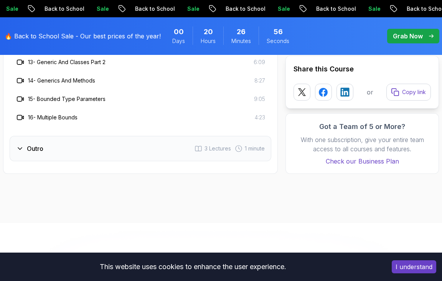
scroll to position [1382, 0]
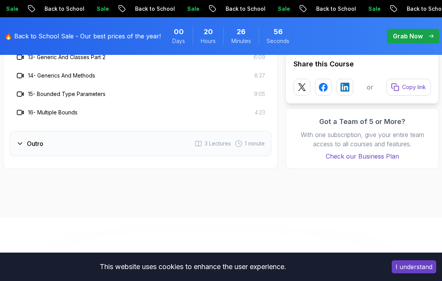
click at [43, 149] on div "Outro 3 Lectures 1 minute" at bounding box center [141, 143] width 262 height 25
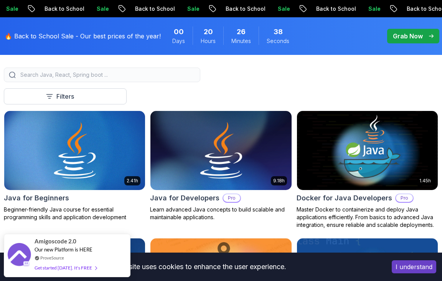
scroll to position [154, 0]
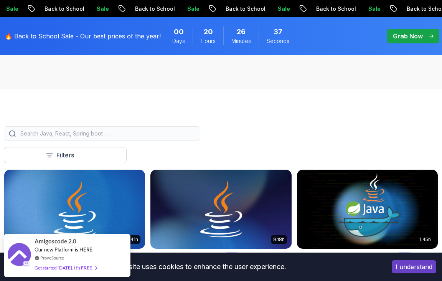
click at [89, 136] on input "search" at bounding box center [107, 134] width 177 height 8
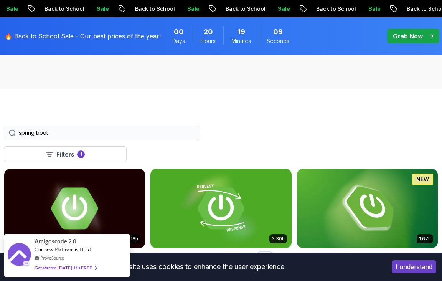
scroll to position [154, 0]
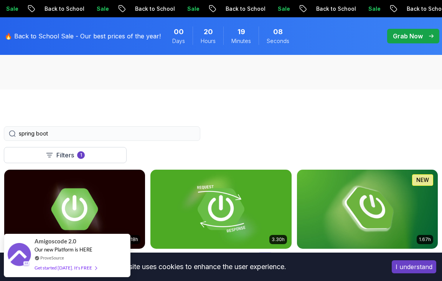
drag, startPoint x: 52, startPoint y: 134, endPoint x: 4, endPoint y: 134, distance: 48.0
click at [4, 134] on div "spring boot" at bounding box center [102, 133] width 197 height 15
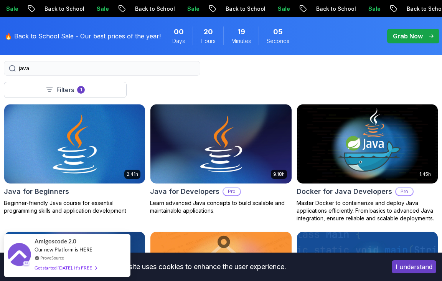
scroll to position [230, 0]
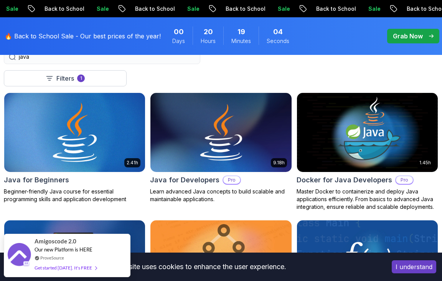
type input "java"
click at [61, 138] on img at bounding box center [75, 132] width 148 height 83
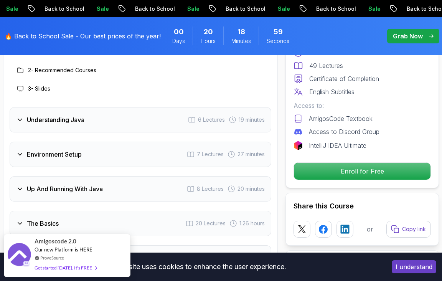
scroll to position [1344, 0]
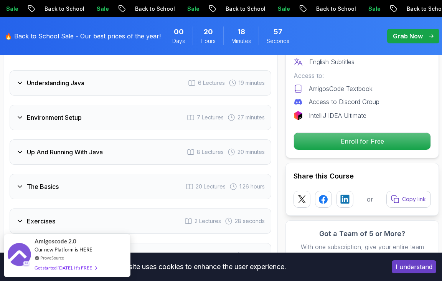
click at [68, 174] on div "The Basics 20 Lectures 1.26 hours" at bounding box center [141, 186] width 262 height 25
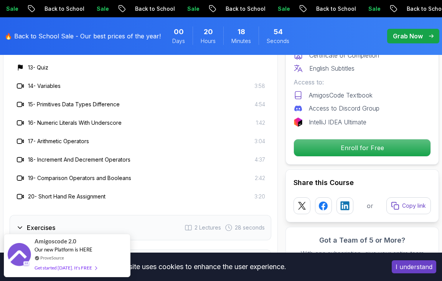
scroll to position [1651, 0]
click at [52, 223] on h3 "Exercises" at bounding box center [41, 227] width 28 height 9
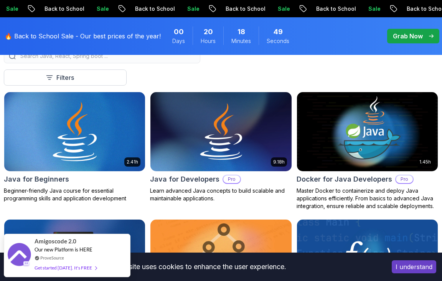
scroll to position [230, 0]
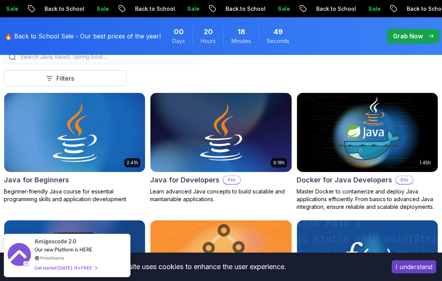
click at [92, 145] on img at bounding box center [75, 132] width 148 height 83
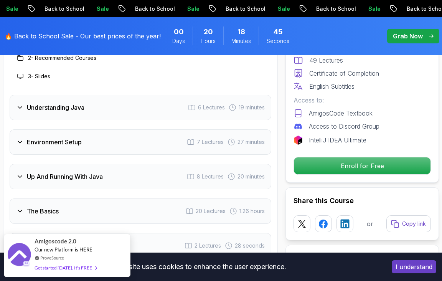
scroll to position [1421, 0]
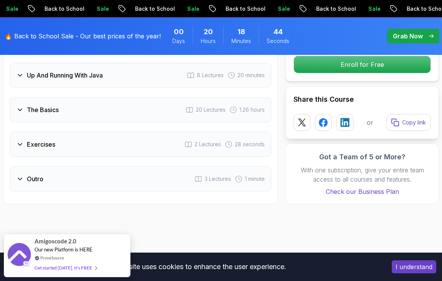
click at [45, 132] on div "Exercises 2 Lectures 28 seconds" at bounding box center [141, 144] width 262 height 25
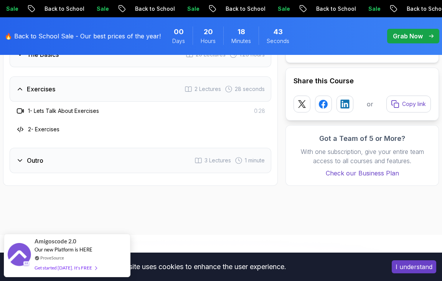
scroll to position [1366, 0]
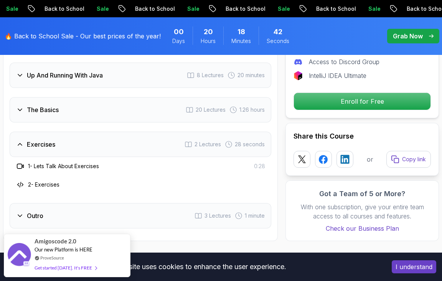
click at [60, 100] on div "The Basics 20 Lectures 1.26 hours" at bounding box center [141, 109] width 262 height 25
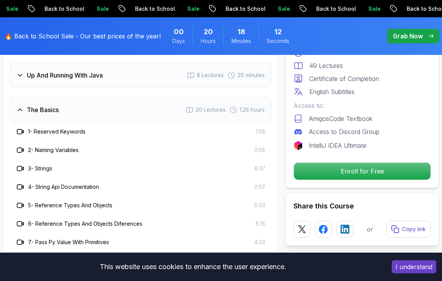
click at [53, 71] on h3 "Up And Running With Java" at bounding box center [65, 75] width 76 height 9
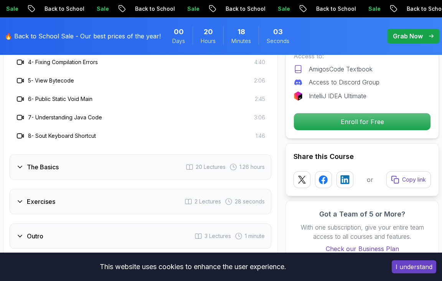
scroll to position [1481, 0]
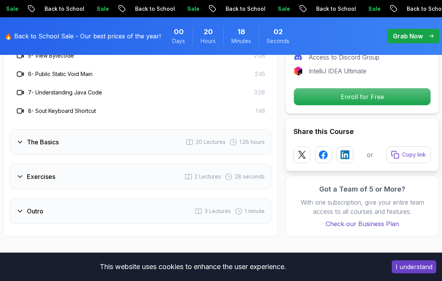
click at [40, 207] on h3 "Outro" at bounding box center [35, 211] width 17 height 9
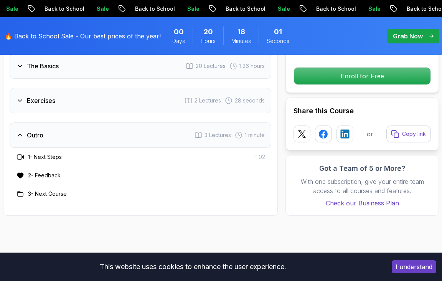
scroll to position [1404, 0]
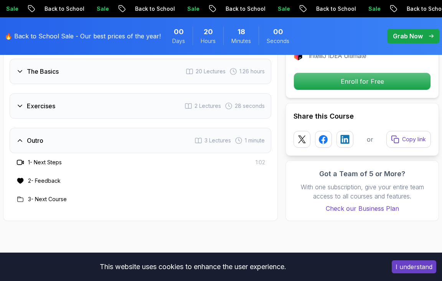
click at [48, 101] on h3 "Exercises" at bounding box center [41, 105] width 28 height 9
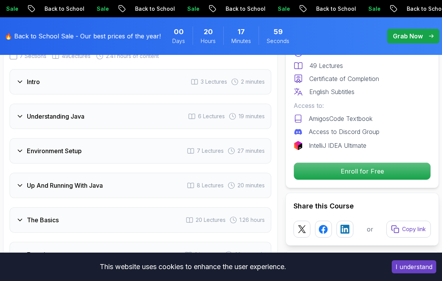
scroll to position [1250, 0]
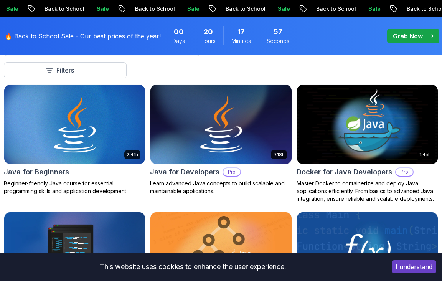
scroll to position [230, 0]
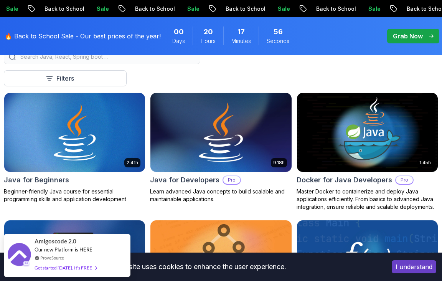
click at [235, 138] on img at bounding box center [221, 132] width 148 height 83
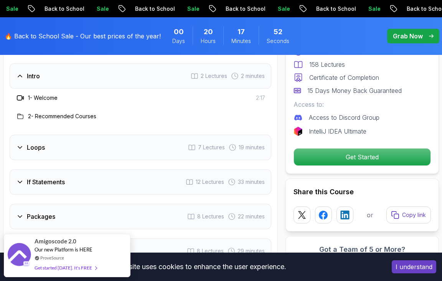
scroll to position [1152, 0]
click at [58, 157] on div "Loops 7 Lectures 19 minutes" at bounding box center [141, 148] width 262 height 25
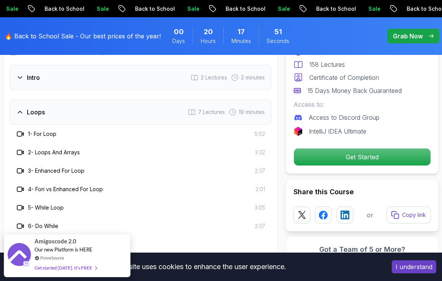
scroll to position [1190, 0]
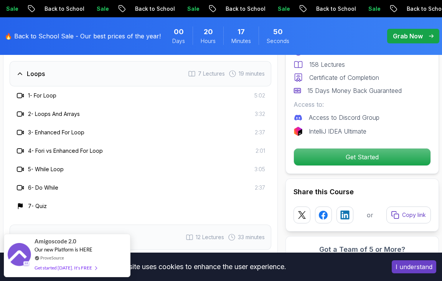
click at [45, 69] on div "Loops 7 Lectures 19 minutes" at bounding box center [141, 73] width 262 height 25
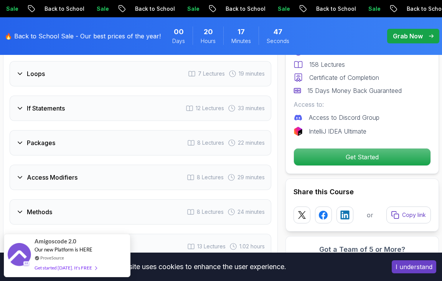
click at [50, 73] on div "Loops 7 Lectures 19 minutes" at bounding box center [141, 73] width 262 height 25
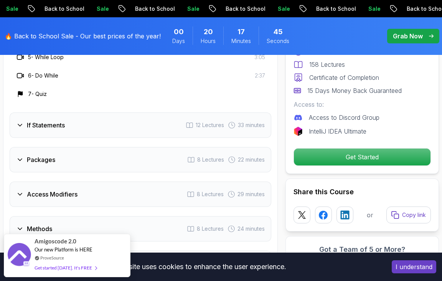
scroll to position [1306, 0]
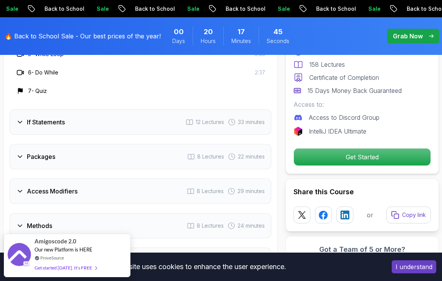
click at [63, 118] on h3 "If Statements" at bounding box center [46, 122] width 38 height 9
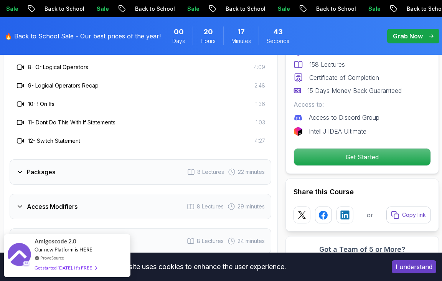
scroll to position [1459, 0]
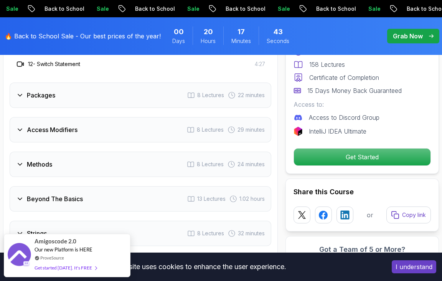
click at [54, 93] on h3 "Packages" at bounding box center [41, 95] width 28 height 9
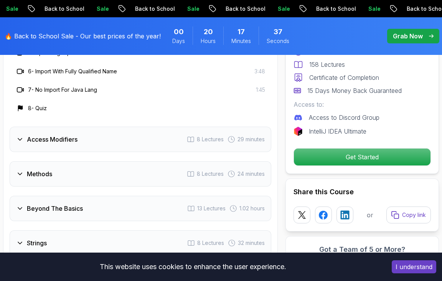
scroll to position [1382, 0]
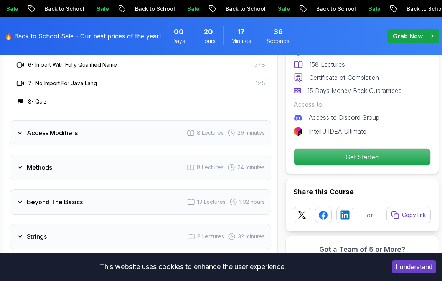
click at [64, 132] on h3 "Access Modifiers" at bounding box center [52, 132] width 51 height 9
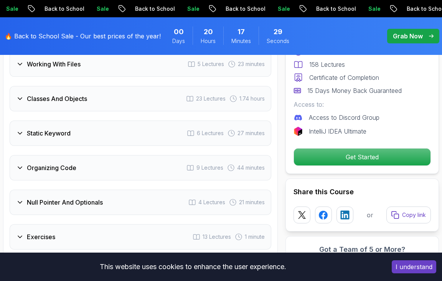
scroll to position [1728, 0]
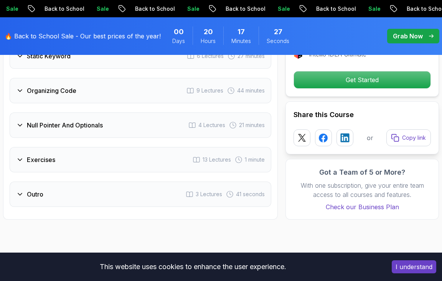
click at [79, 96] on div "Organizing Code 9 Lectures 44 minutes" at bounding box center [141, 90] width 262 height 25
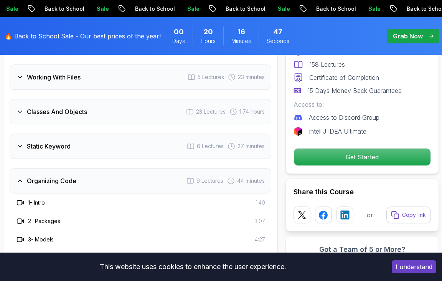
scroll to position [1574, 0]
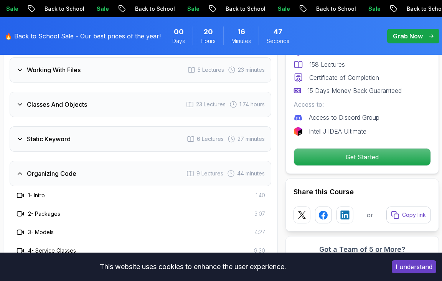
click at [71, 103] on h3 "Classes And Objects" at bounding box center [57, 104] width 60 height 9
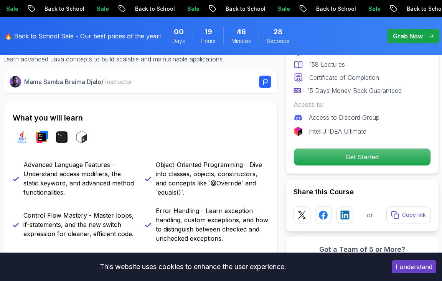
scroll to position [0, 0]
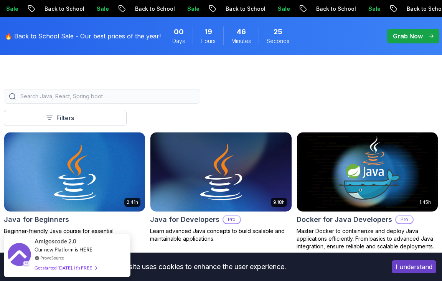
scroll to position [154, 0]
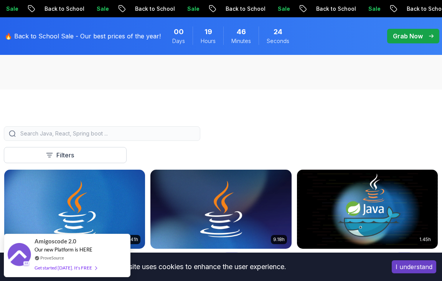
click at [76, 129] on div at bounding box center [102, 133] width 197 height 15
click at [75, 134] on input "search" at bounding box center [107, 134] width 177 height 8
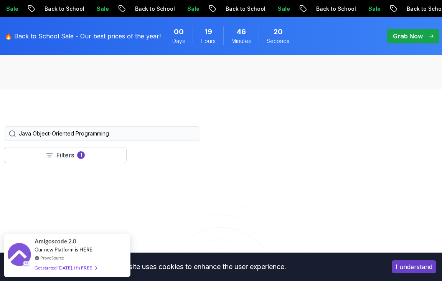
click at [50, 134] on input "Java Object-Oriented Programming" at bounding box center [107, 134] width 177 height 8
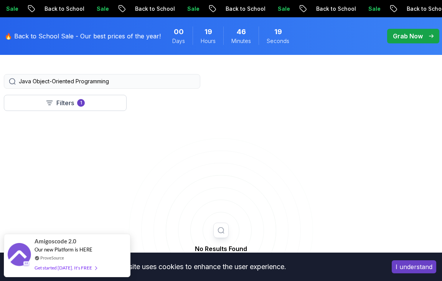
scroll to position [192, 0]
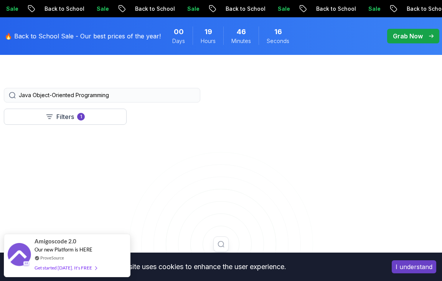
drag, startPoint x: 113, startPoint y: 95, endPoint x: 51, endPoint y: 94, distance: 61.1
click at [51, 94] on input "Java Object-Oriented Programming" at bounding box center [107, 95] width 177 height 8
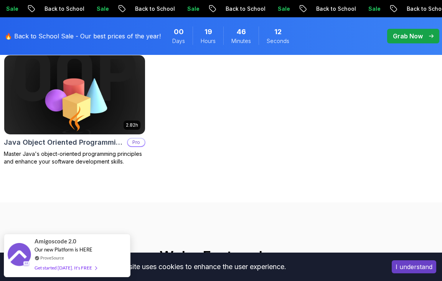
scroll to position [269, 0]
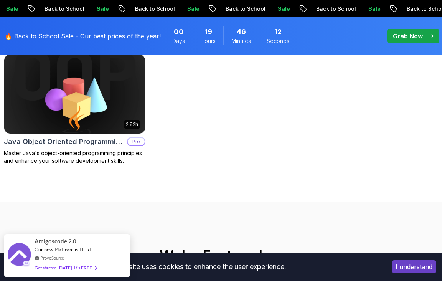
type input "Java Object"
click at [72, 117] on img at bounding box center [75, 94] width 148 height 83
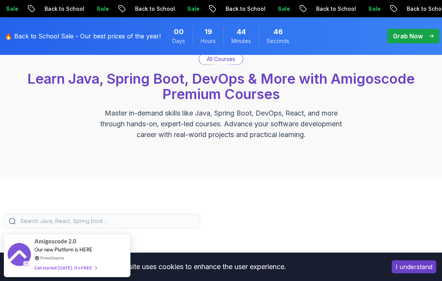
scroll to position [115, 0]
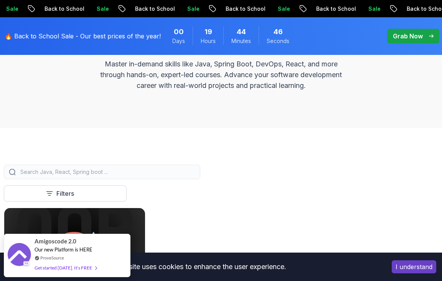
click at [83, 171] on input "search" at bounding box center [107, 172] width 177 height 8
click at [74, 173] on input "search" at bounding box center [107, 172] width 177 height 8
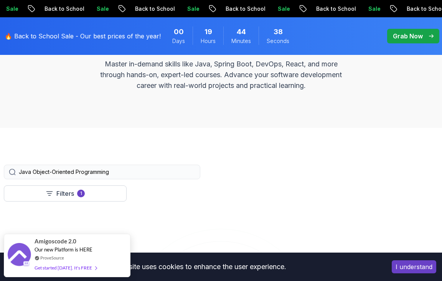
drag, startPoint x: 141, startPoint y: 174, endPoint x: -35, endPoint y: 172, distance: 176.3
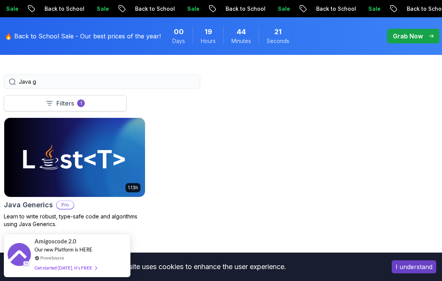
scroll to position [192, 0]
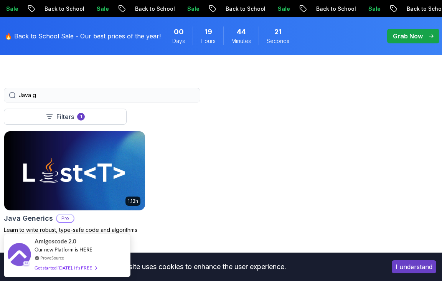
drag, startPoint x: 32, startPoint y: 94, endPoint x: 39, endPoint y: 94, distance: 7.3
click at [39, 94] on input "Java g" at bounding box center [107, 95] width 177 height 8
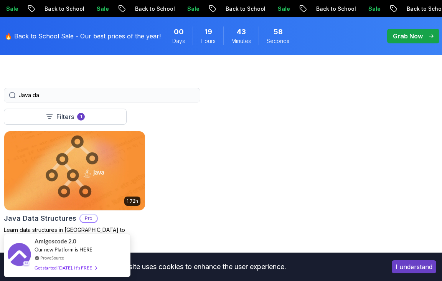
drag, startPoint x: 32, startPoint y: 96, endPoint x: 77, endPoint y: 96, distance: 44.9
click at [77, 96] on input "Java da" at bounding box center [107, 95] width 177 height 8
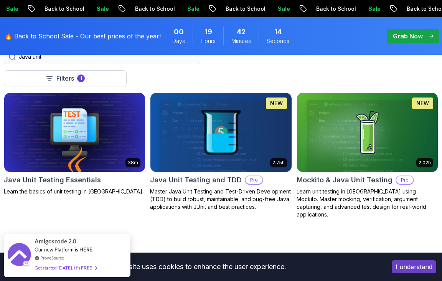
scroll to position [115, 0]
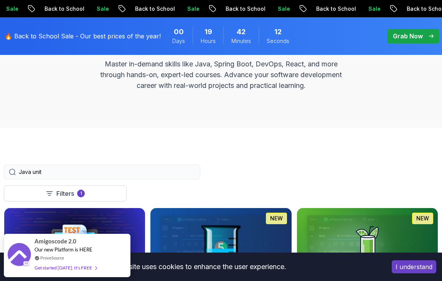
drag, startPoint x: 40, startPoint y: 171, endPoint x: 34, endPoint y: 170, distance: 6.2
click at [34, 170] on input "Java unit" at bounding box center [107, 172] width 177 height 8
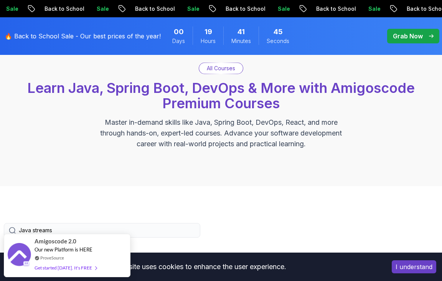
scroll to position [154, 0]
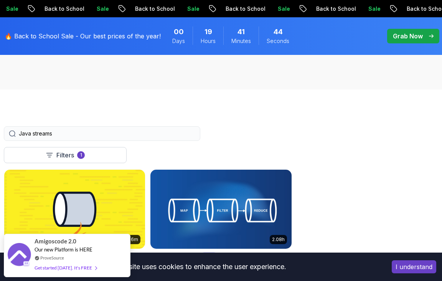
drag, startPoint x: 56, startPoint y: 135, endPoint x: 10, endPoint y: 134, distance: 46.1
click at [10, 134] on div "Java streams" at bounding box center [102, 133] width 197 height 15
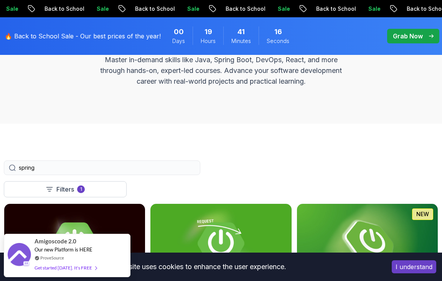
scroll to position [77, 0]
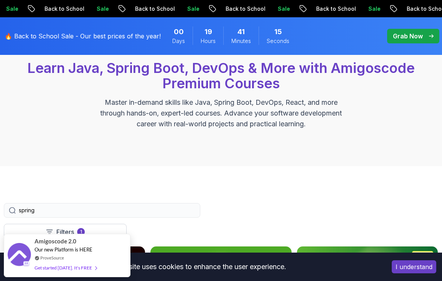
drag, startPoint x: 41, startPoint y: 207, endPoint x: 7, endPoint y: 209, distance: 33.8
click at [7, 209] on div "spring" at bounding box center [102, 210] width 197 height 15
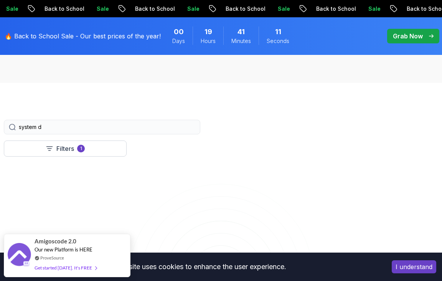
scroll to position [154, 0]
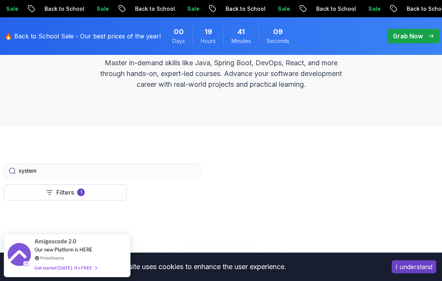
scroll to position [115, 0]
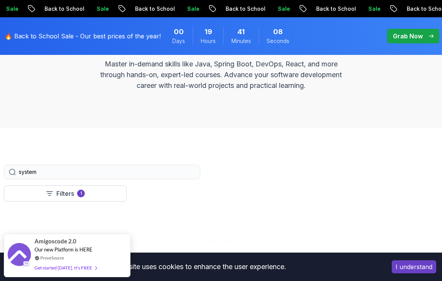
click at [37, 168] on input "system" at bounding box center [107, 172] width 177 height 8
drag, startPoint x: 45, startPoint y: 174, endPoint x: -5, endPoint y: 174, distance: 49.9
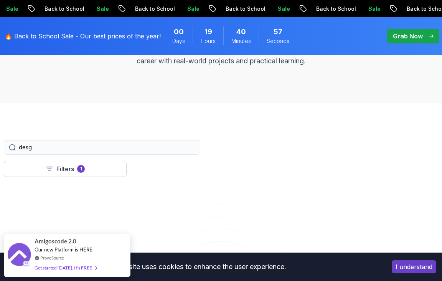
scroll to position [154, 0]
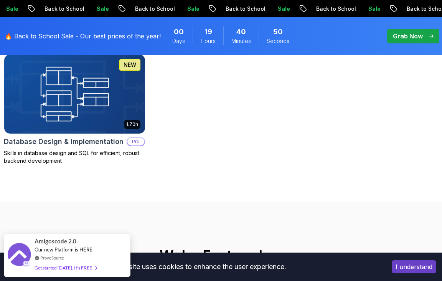
scroll to position [230, 0]
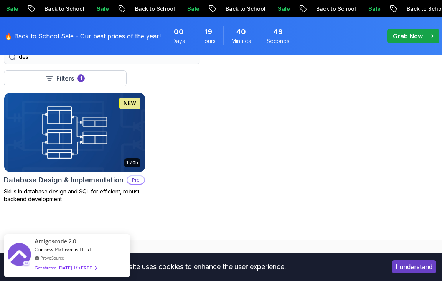
type input "des"
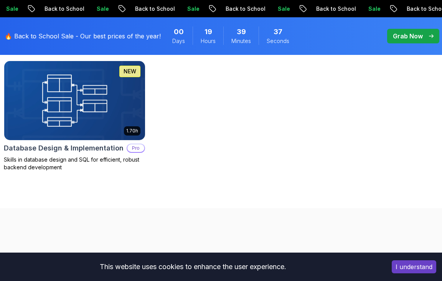
scroll to position [269, 0]
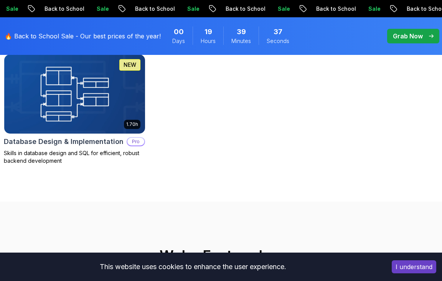
click at [118, 111] on img at bounding box center [75, 94] width 148 height 83
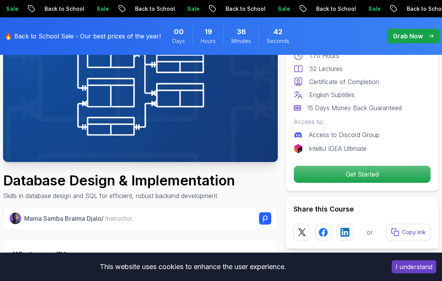
scroll to position [192, 0]
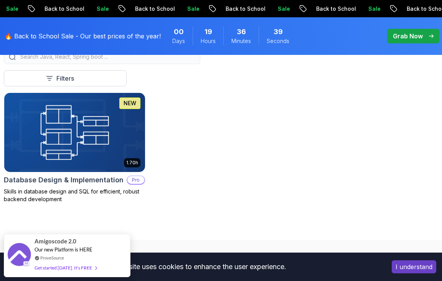
scroll to position [192, 0]
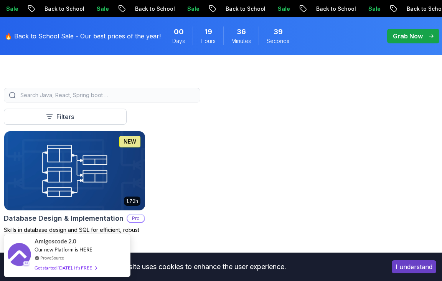
click at [69, 92] on input "search" at bounding box center [107, 95] width 177 height 8
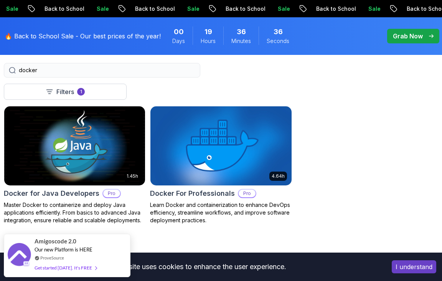
scroll to position [230, 0]
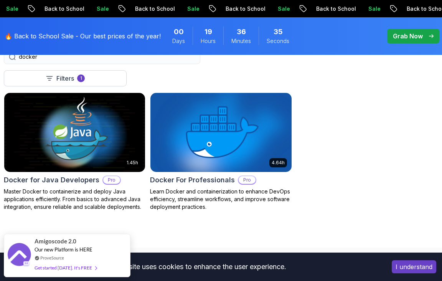
type input "docker"
